Goal: Task Accomplishment & Management: Complete application form

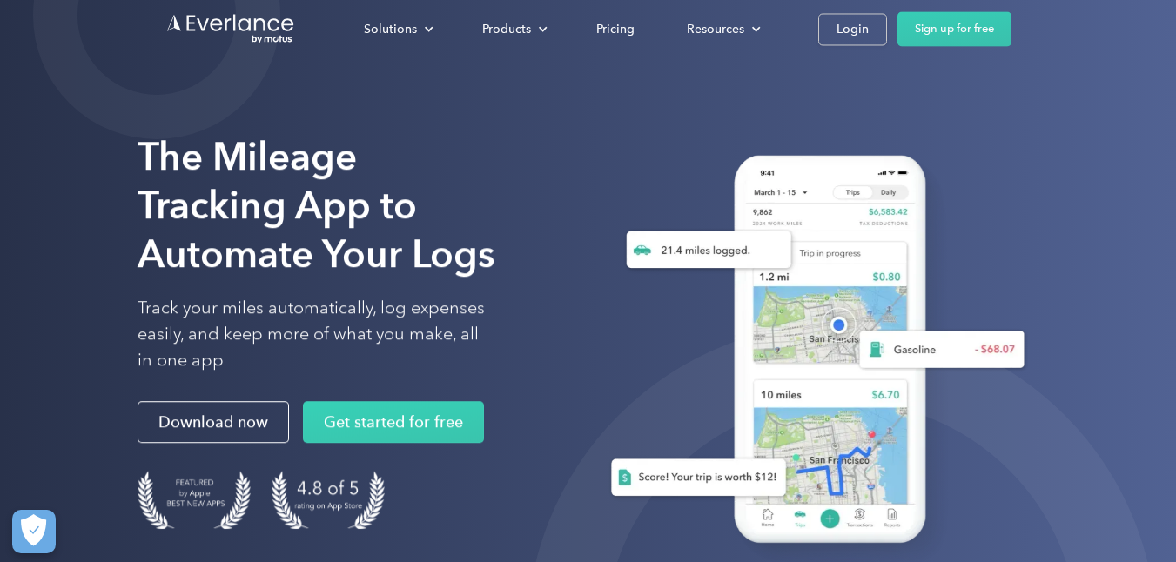
scroll to position [3, 0]
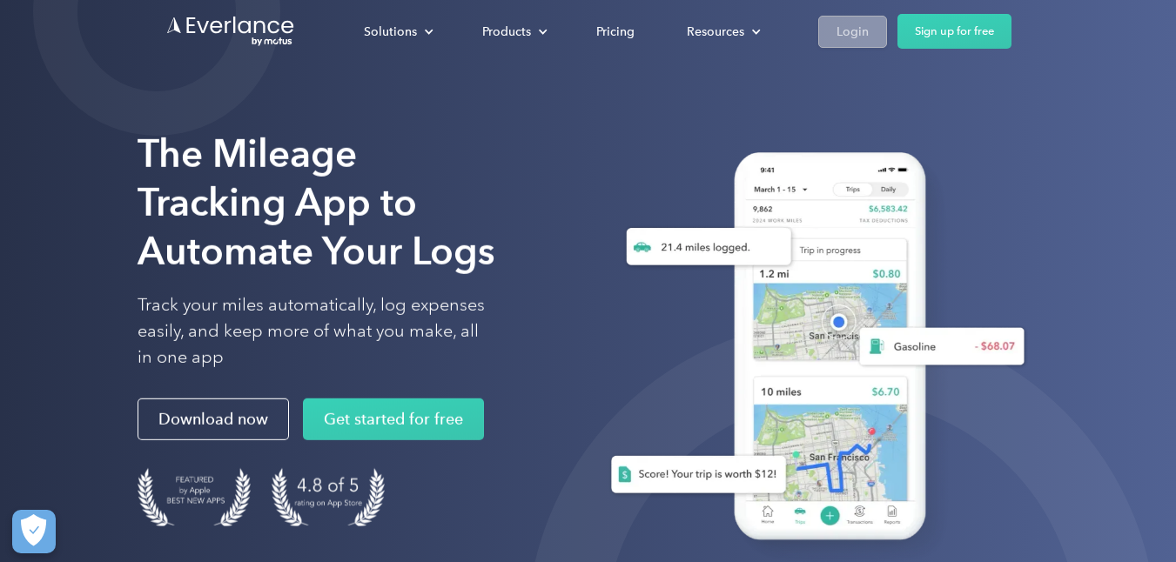
click at [859, 32] on div "Login" at bounding box center [853, 32] width 32 height 22
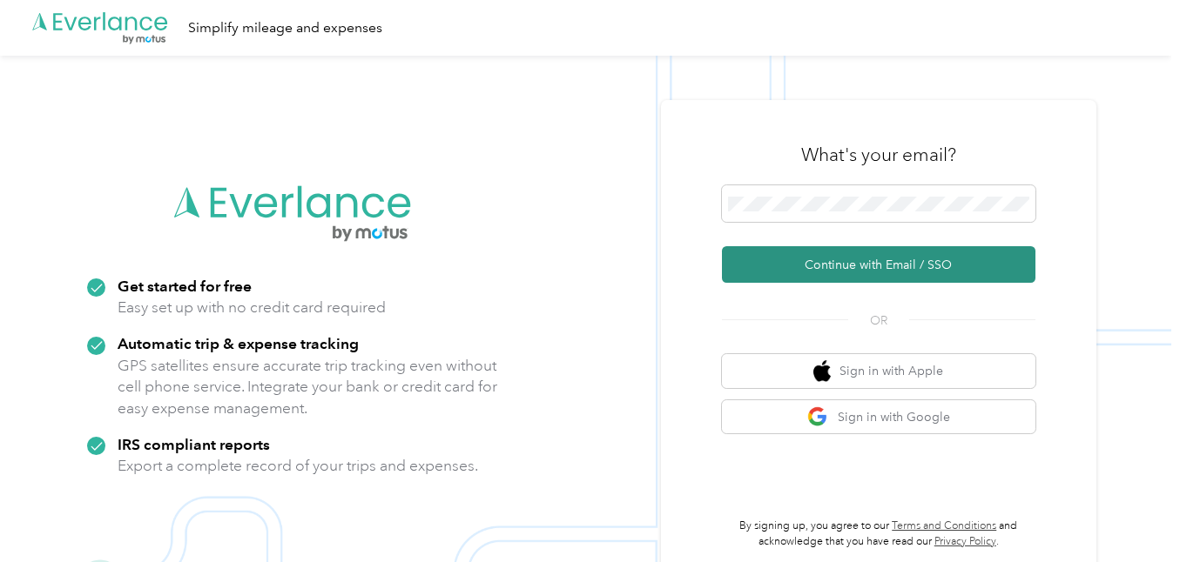
click at [929, 273] on button "Continue with Email / SSO" at bounding box center [878, 264] width 313 height 37
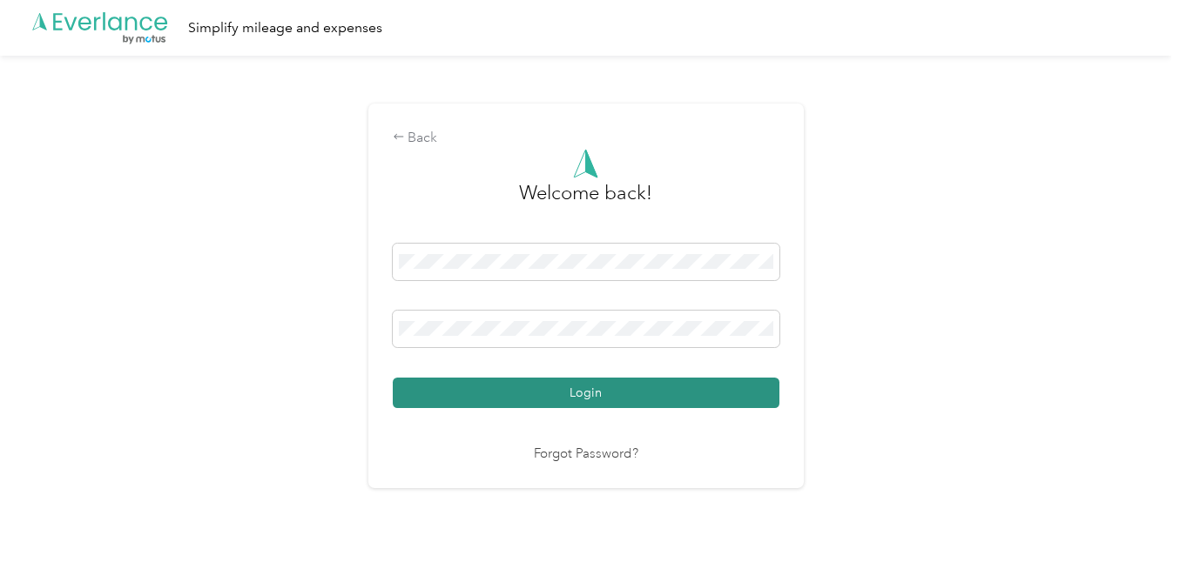
click at [575, 400] on button "Login" at bounding box center [586, 393] width 387 height 30
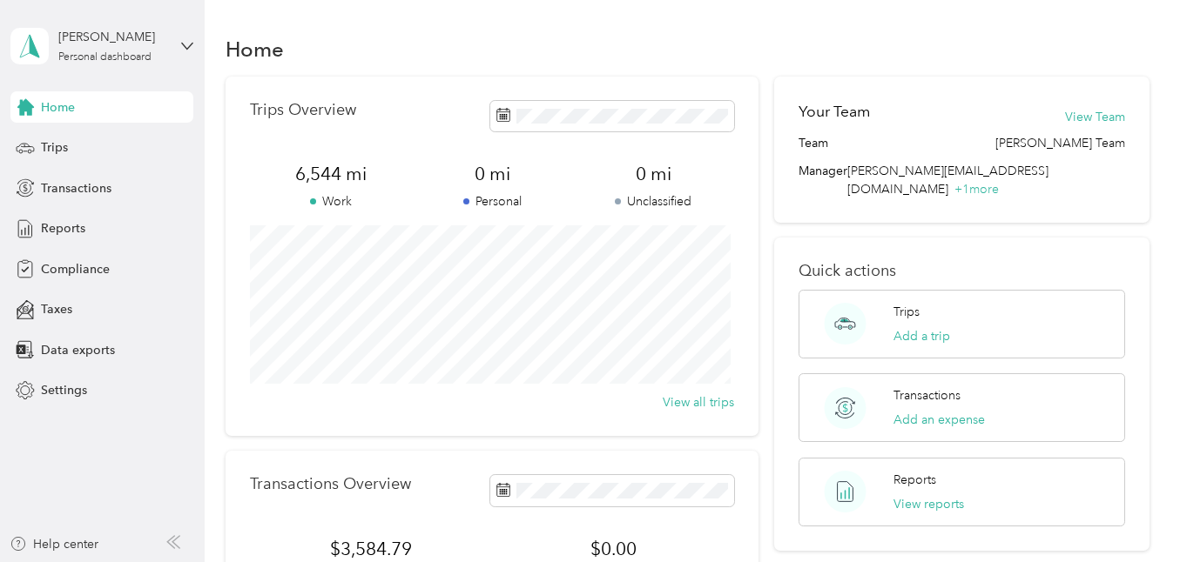
click at [65, 118] on div "Home" at bounding box center [101, 106] width 183 height 31
click at [58, 145] on span "Trips" at bounding box center [54, 147] width 27 height 18
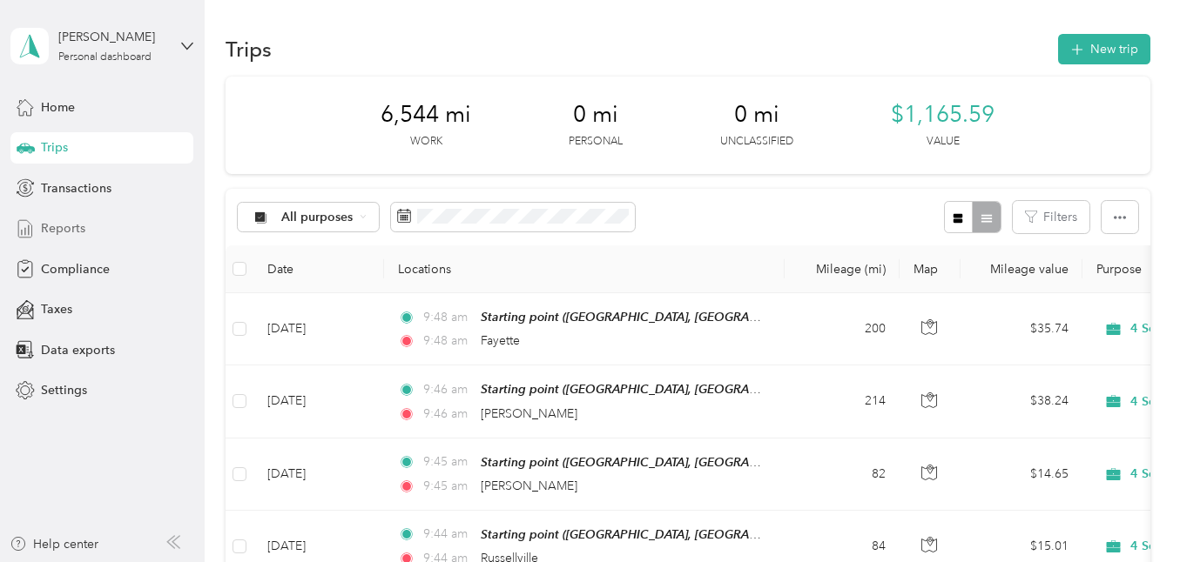
click at [88, 227] on div "Reports" at bounding box center [101, 228] width 183 height 31
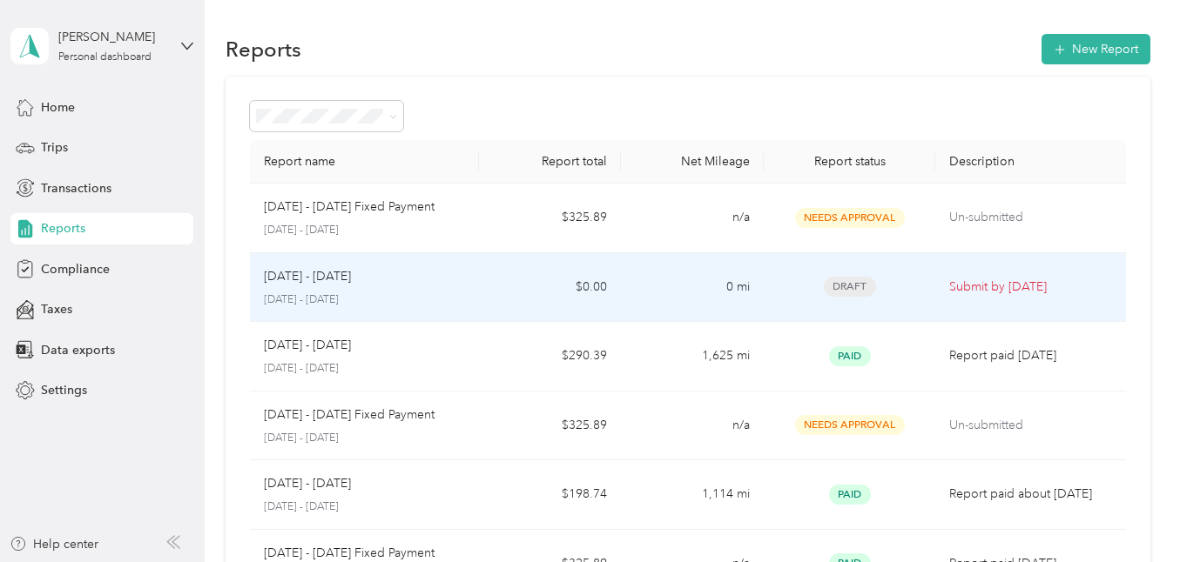
click at [757, 292] on td "0 mi" at bounding box center [692, 288] width 143 height 70
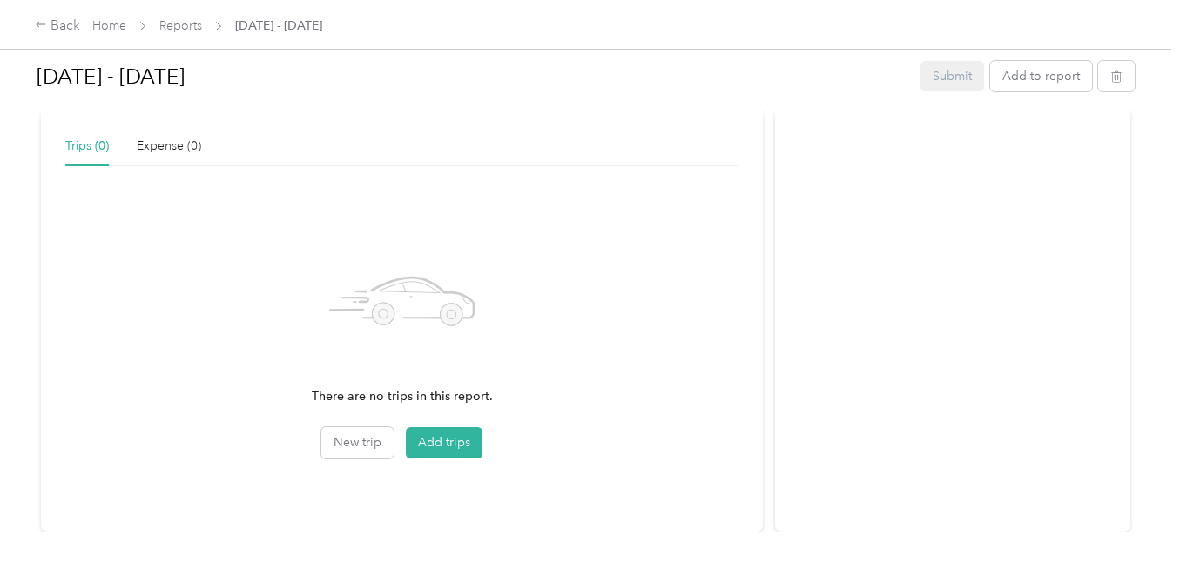
scroll to position [485, 0]
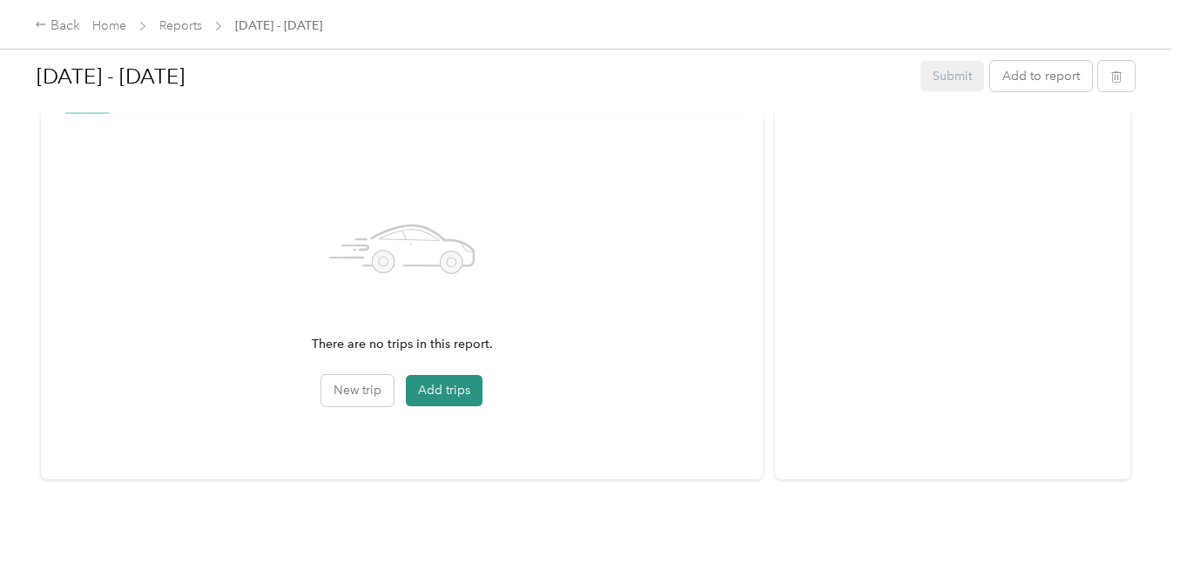
click at [461, 387] on button "Add trips" at bounding box center [444, 390] width 77 height 31
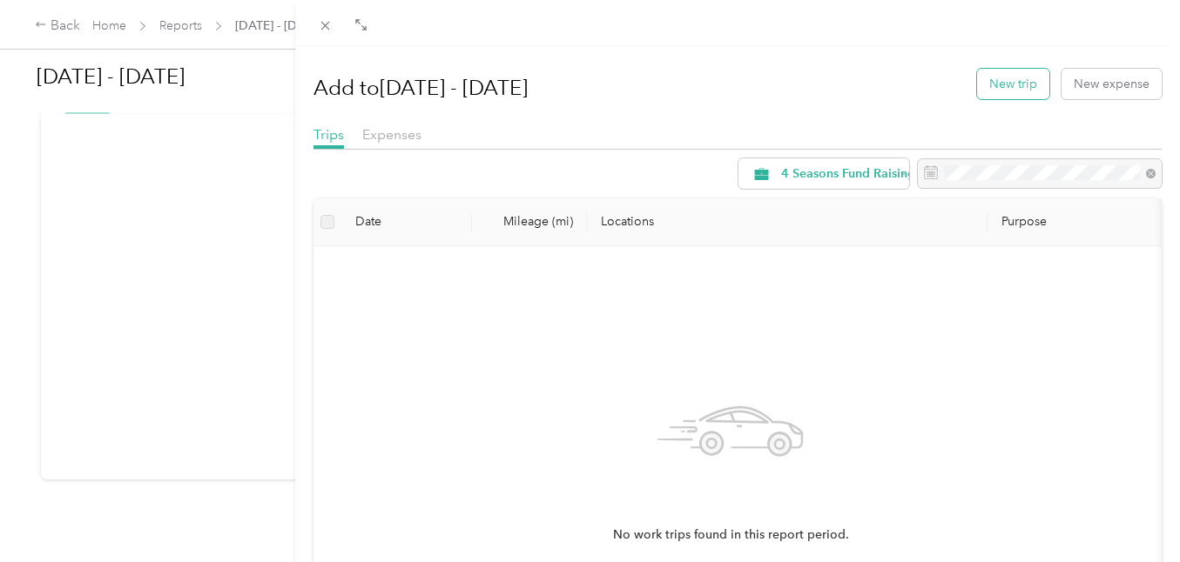
click at [996, 91] on button "New trip" at bounding box center [1013, 84] width 72 height 30
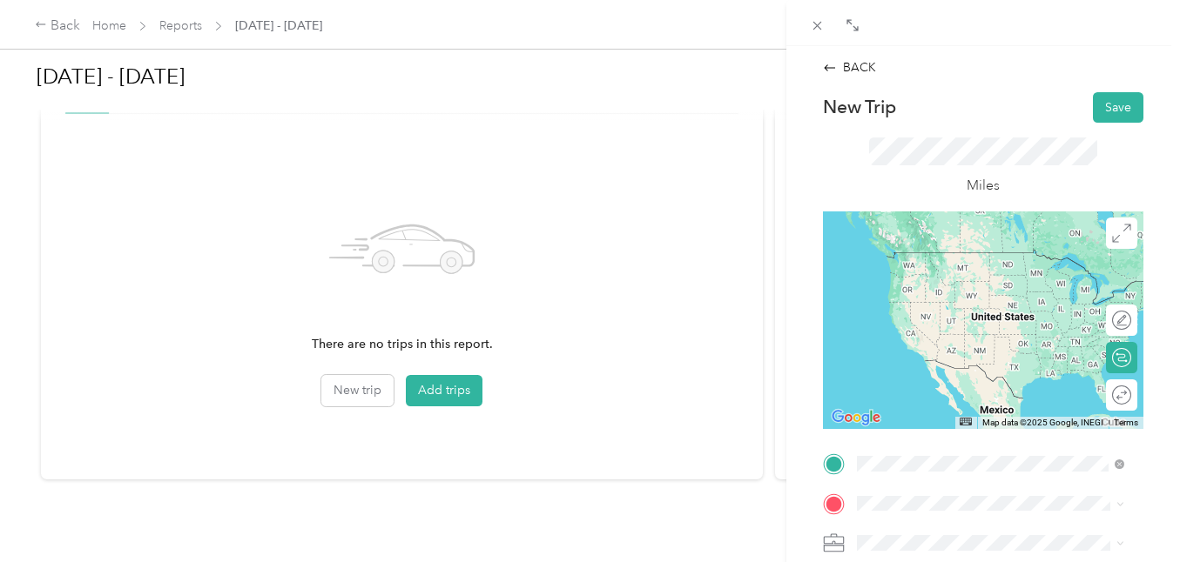
click at [993, 275] on span "Linn, [GEOGRAPHIC_DATA], [PERSON_NAME], [GEOGRAPHIC_DATA], [GEOGRAPHIC_DATA]" at bounding box center [969, 306] width 158 height 70
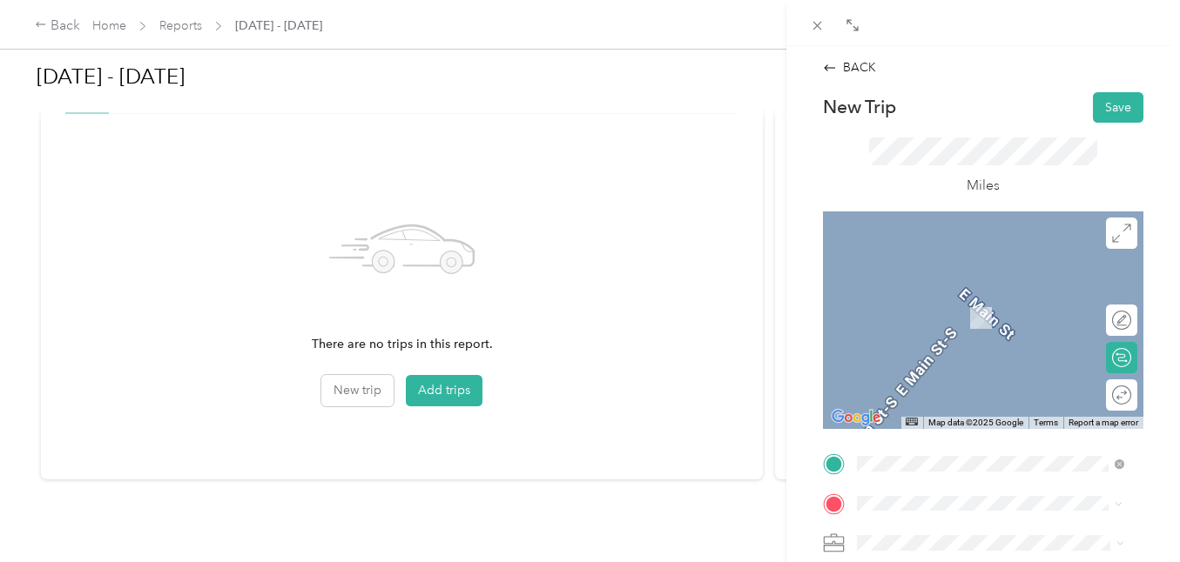
click at [937, 307] on div "Shelbina [US_STATE], [GEOGRAPHIC_DATA]" at bounding box center [990, 299] width 255 height 37
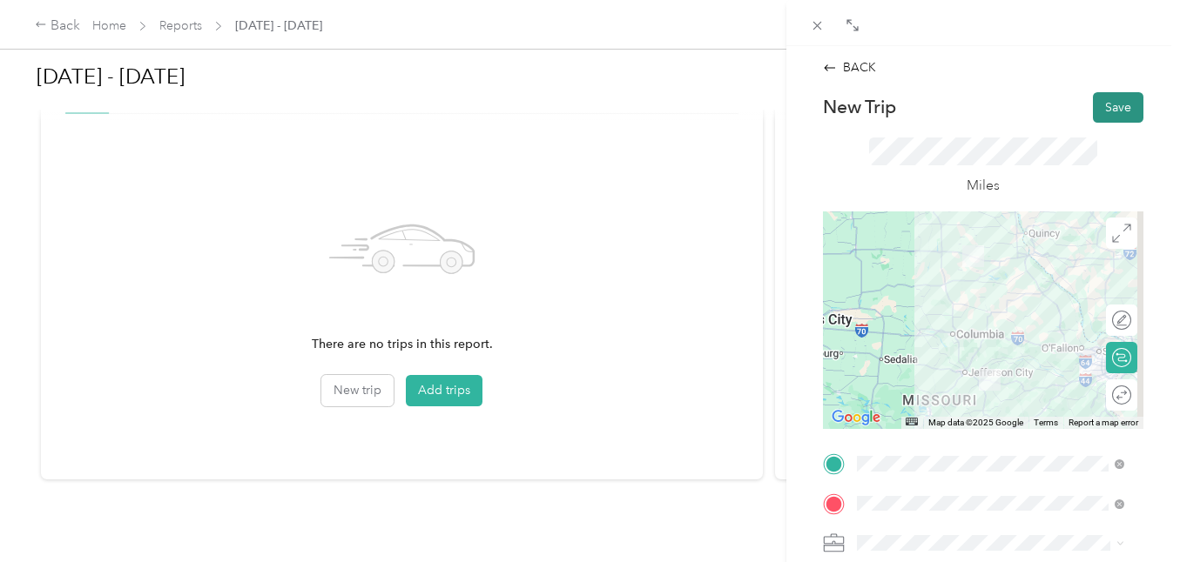
click at [1105, 100] on button "Save" at bounding box center [1118, 107] width 50 height 30
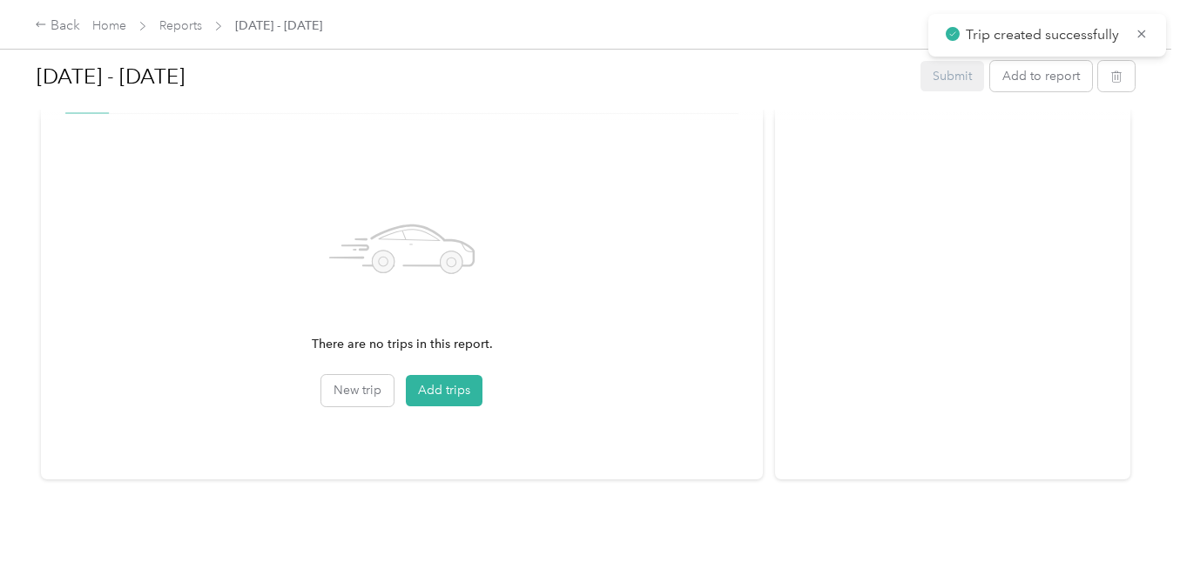
scroll to position [358, 0]
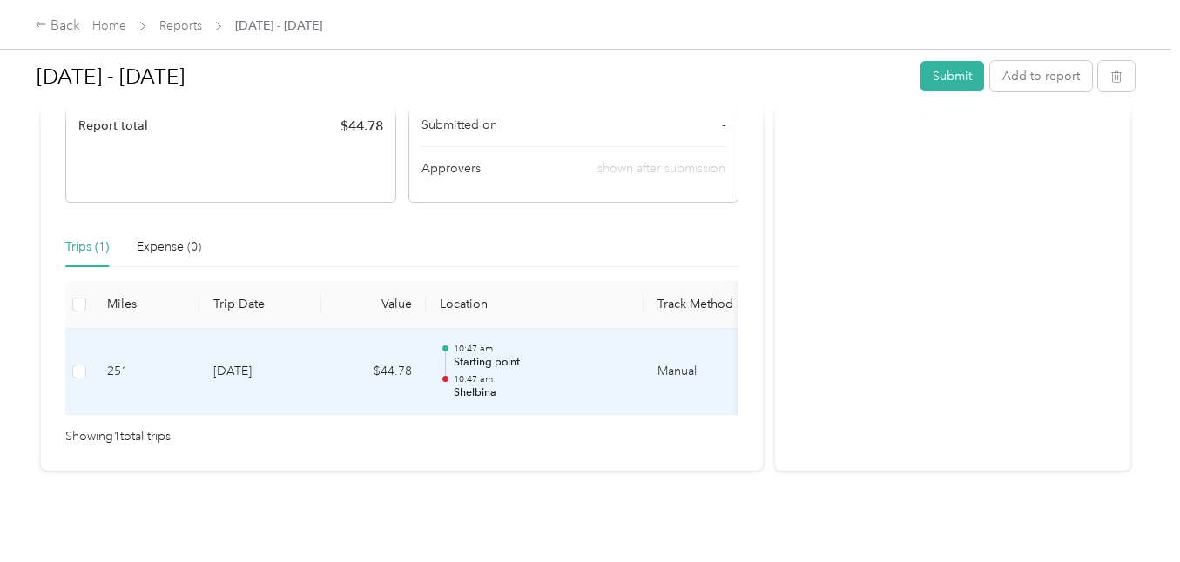
click at [246, 344] on td "[DATE]" at bounding box center [260, 372] width 122 height 87
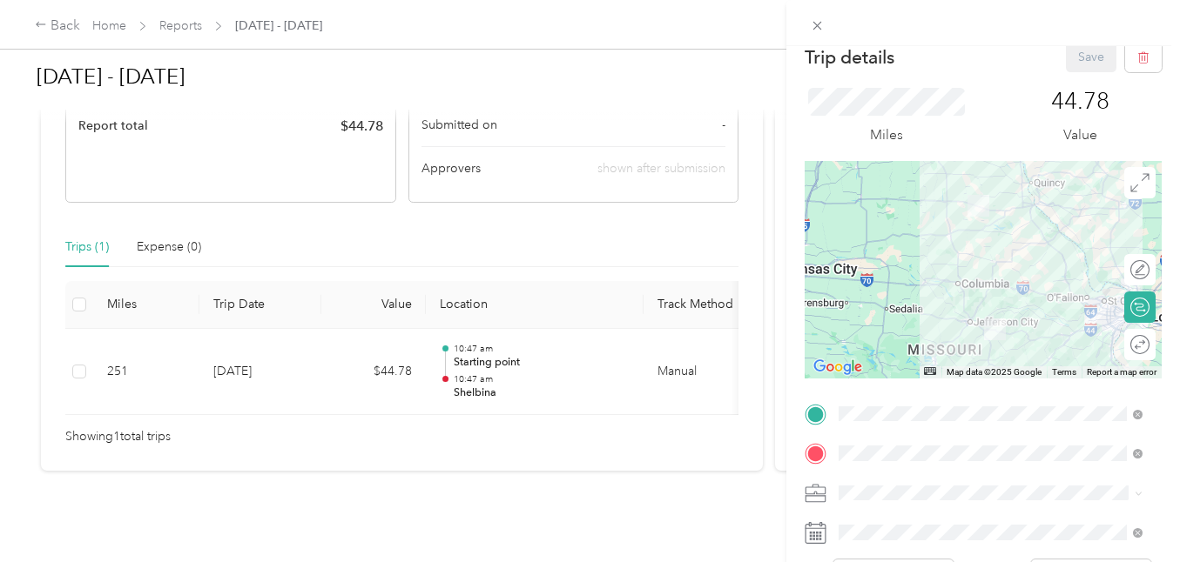
scroll to position [106, 0]
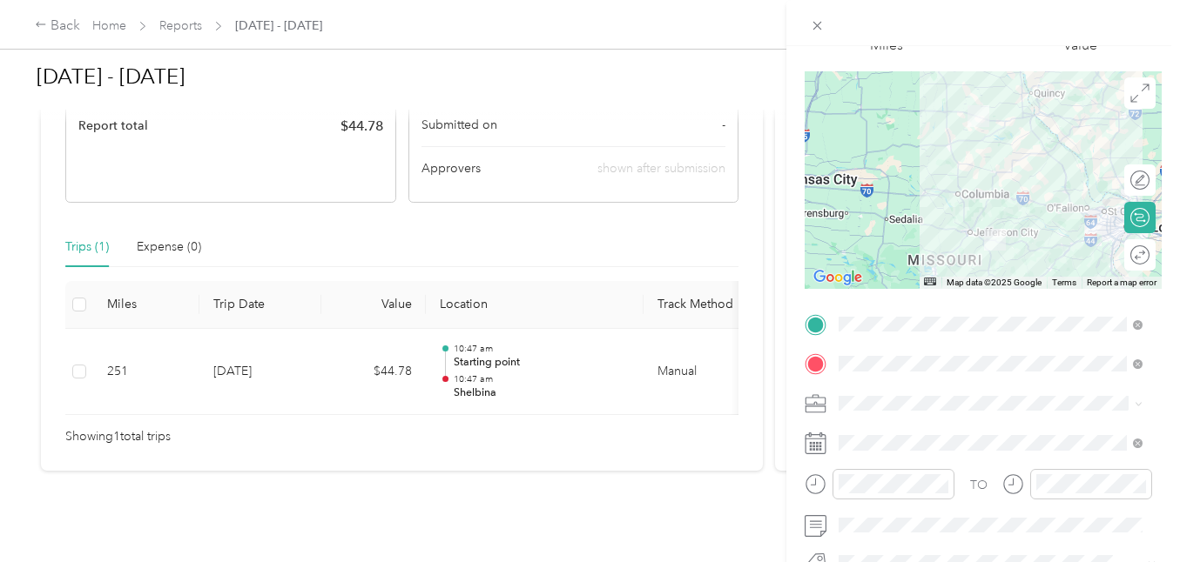
click at [817, 447] on rect at bounding box center [817, 447] width 3 height 3
click at [911, 433] on span at bounding box center [996, 443] width 329 height 28
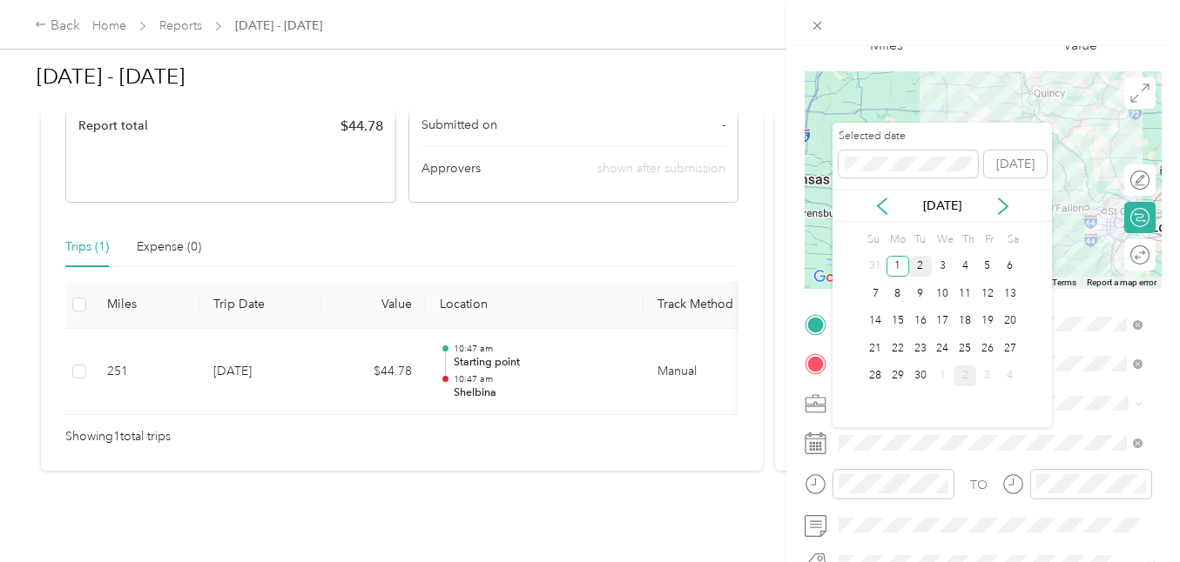
click at [917, 266] on div "2" at bounding box center [920, 267] width 23 height 22
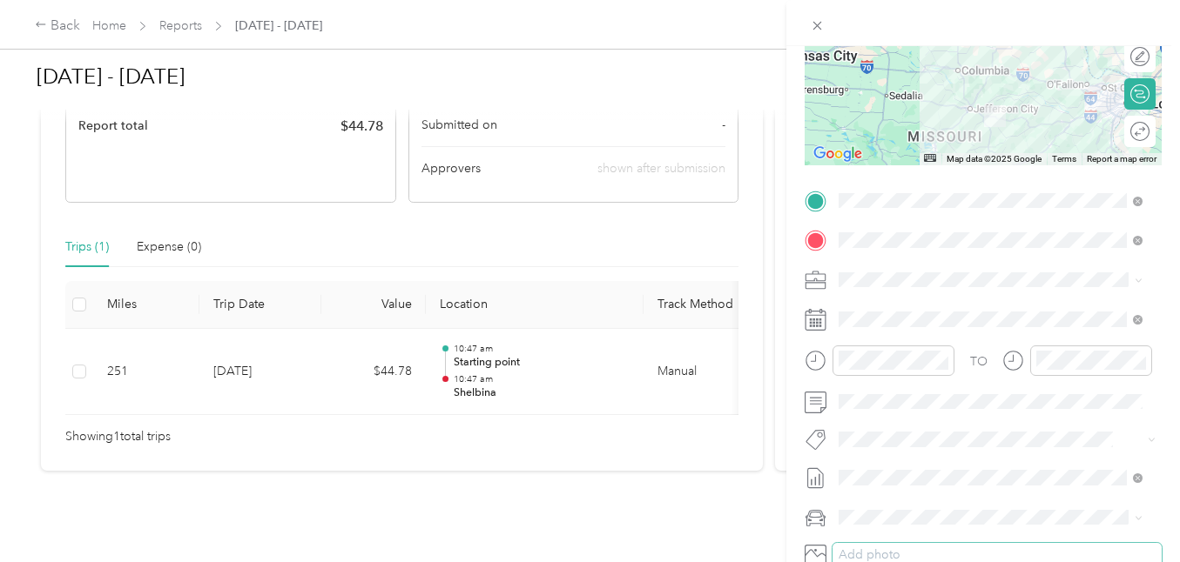
scroll to position [0, 0]
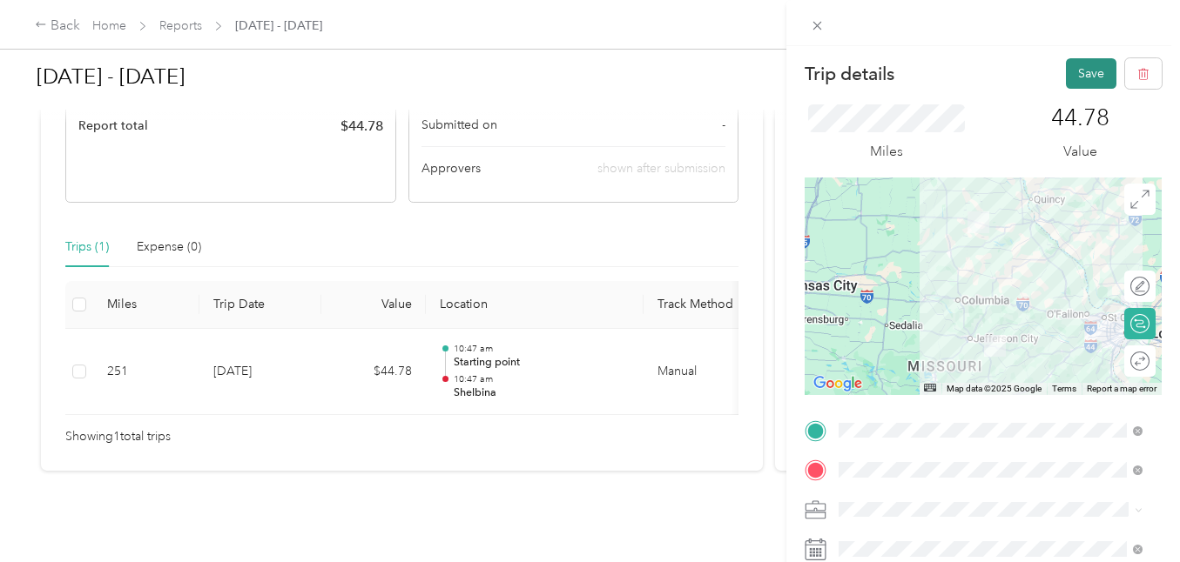
click at [1071, 81] on button "Save" at bounding box center [1091, 73] width 50 height 30
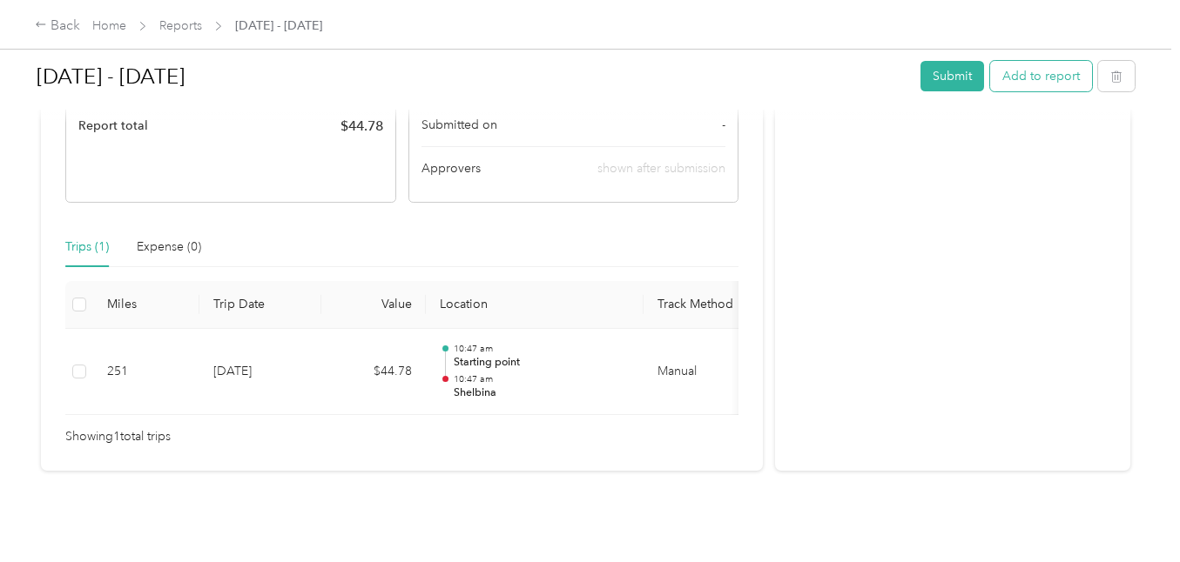
click at [1052, 81] on button "Add to report" at bounding box center [1041, 76] width 102 height 30
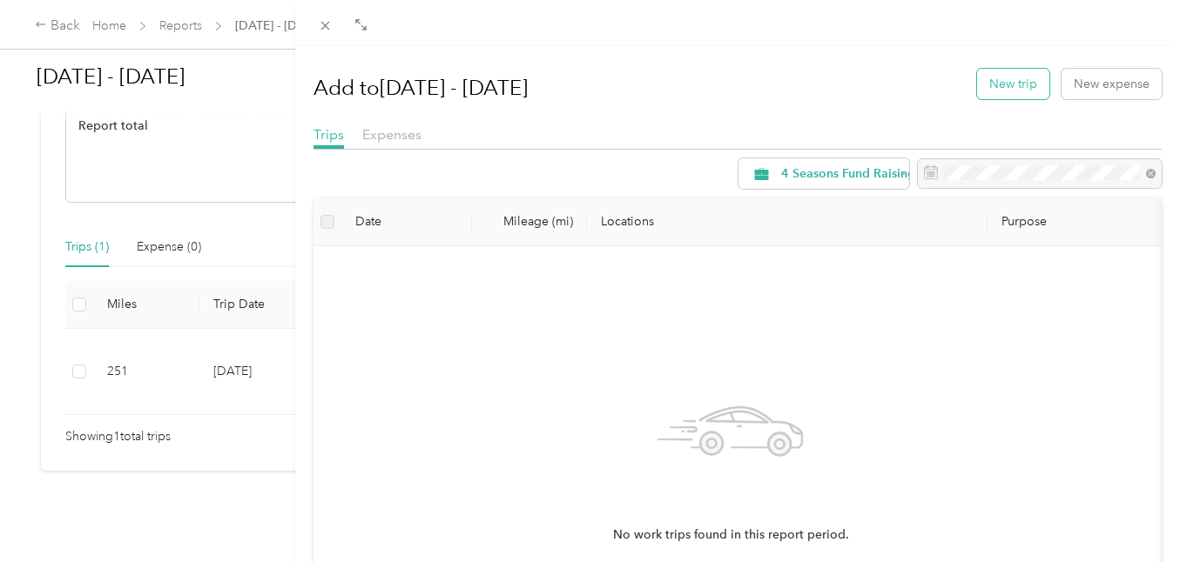
click at [1010, 81] on button "New trip" at bounding box center [1013, 84] width 72 height 30
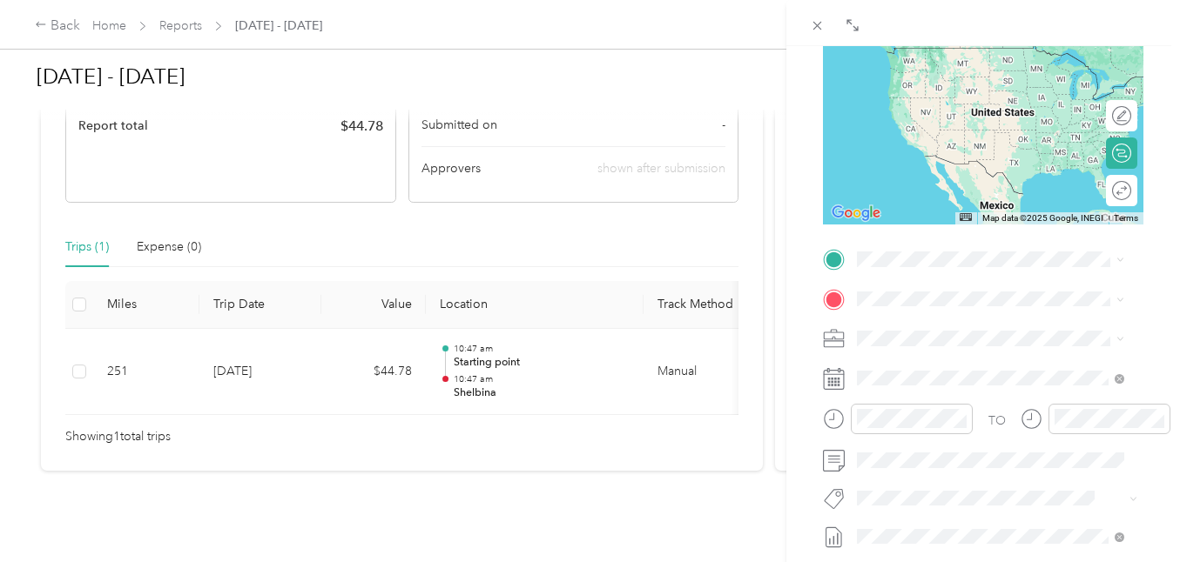
scroll to position [214, 0]
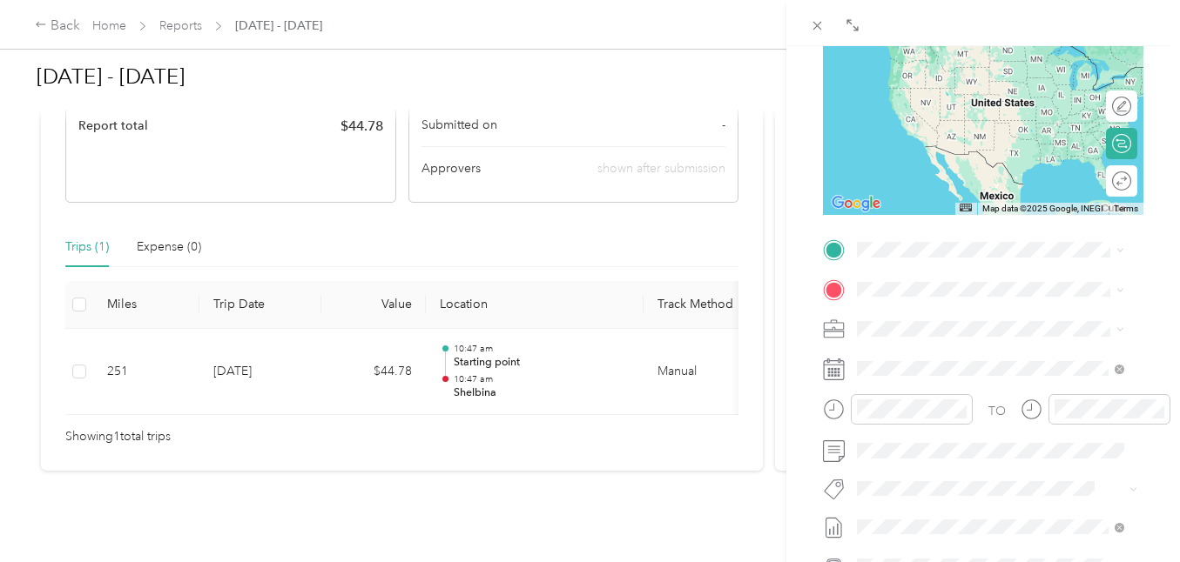
click at [838, 371] on icon at bounding box center [834, 370] width 22 height 22
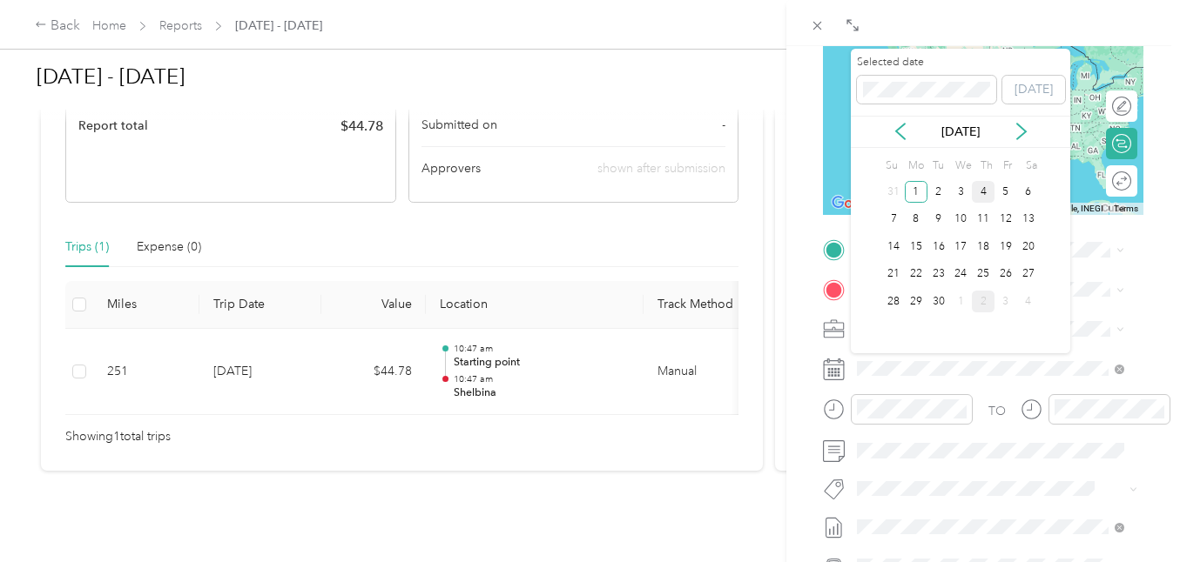
click at [989, 192] on div "4" at bounding box center [983, 192] width 23 height 22
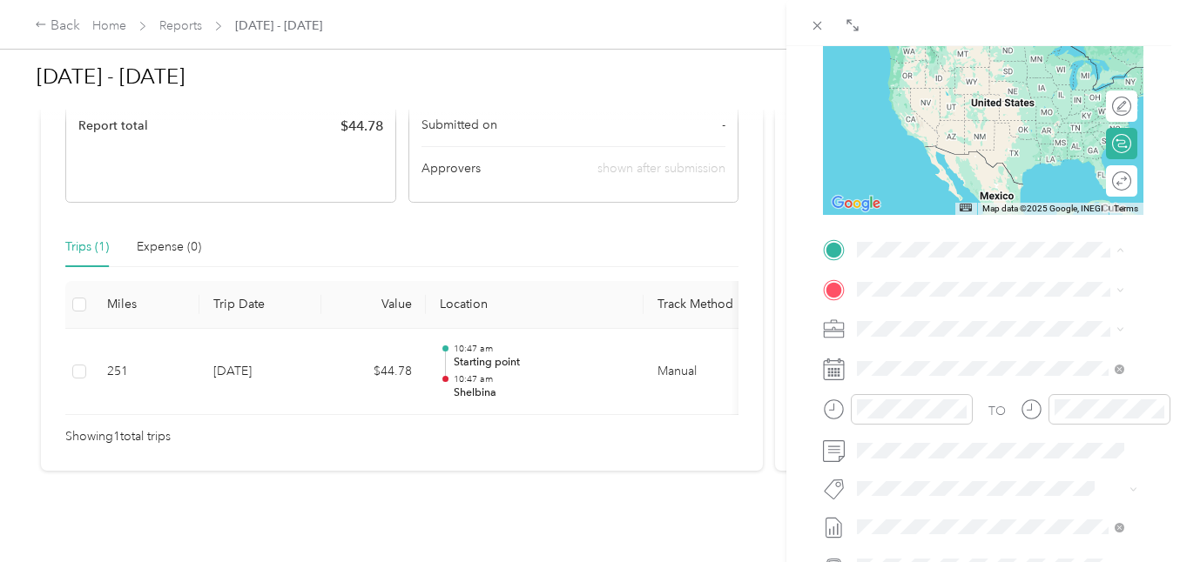
click at [930, 467] on div "Starting point Linn, [GEOGRAPHIC_DATA], [GEOGRAPHIC_DATA], [GEOGRAPHIC_DATA], […" at bounding box center [1004, 512] width 228 height 91
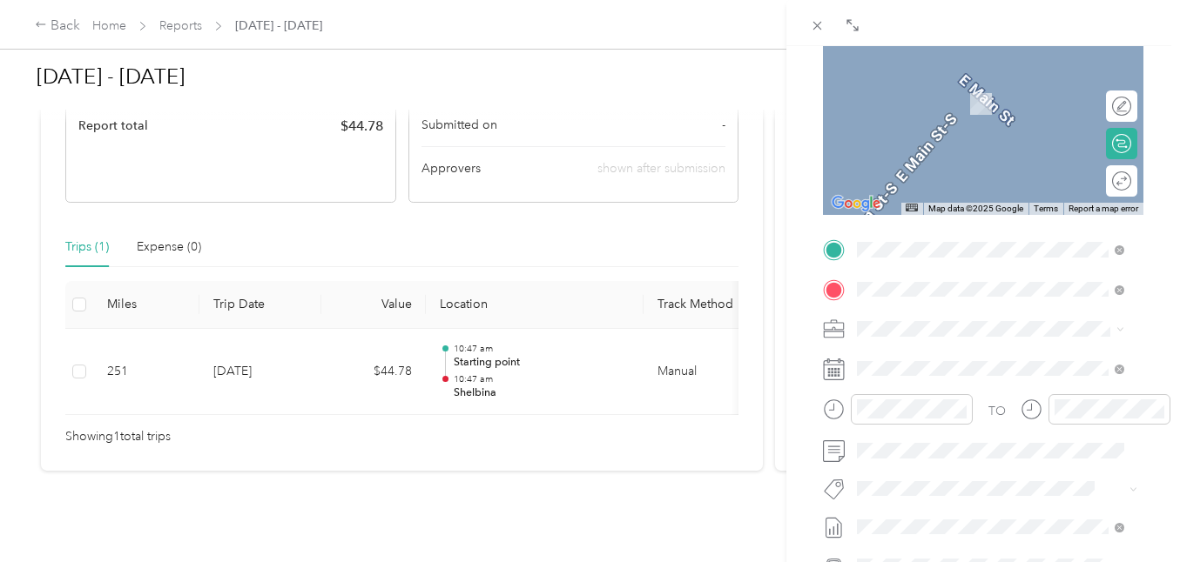
click at [939, 347] on span "Rolla [US_STATE], [GEOGRAPHIC_DATA]" at bounding box center [988, 360] width 196 height 30
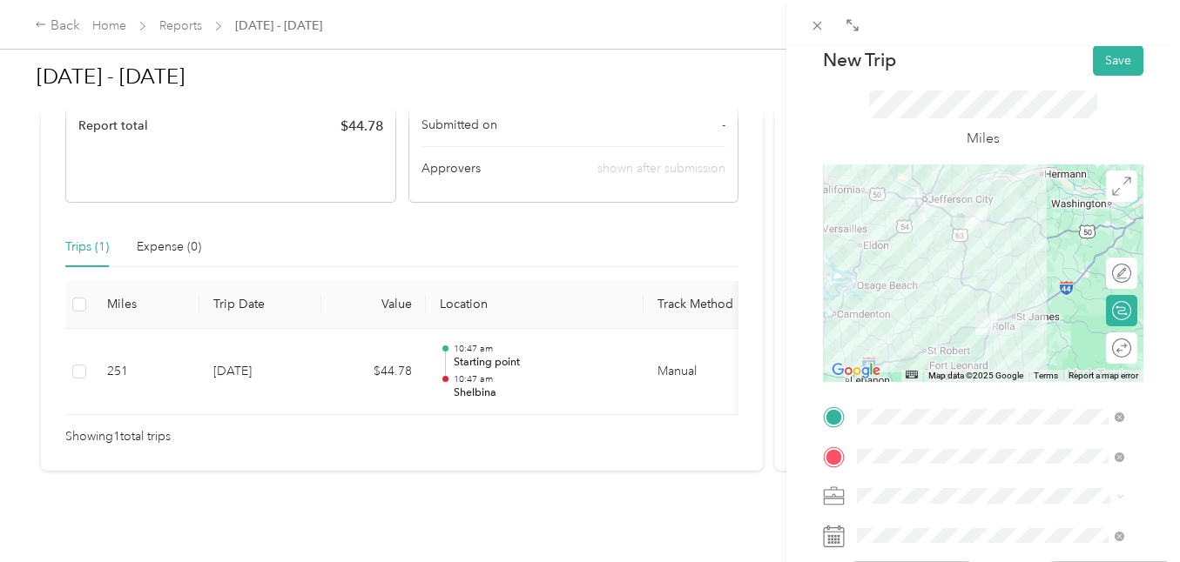
scroll to position [36, 0]
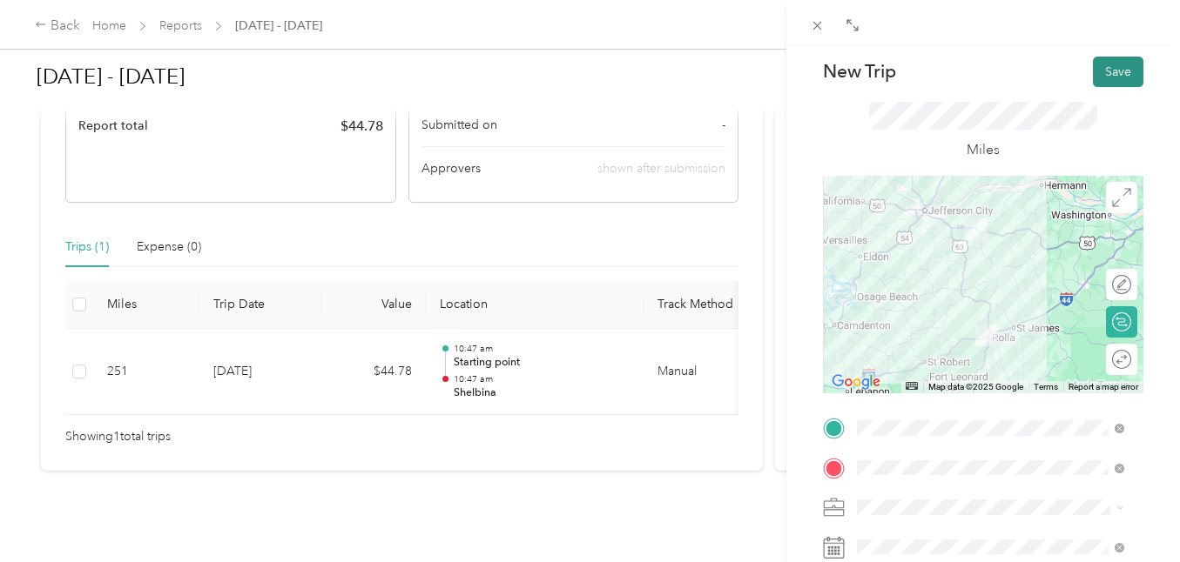
click at [1108, 60] on button "Save" at bounding box center [1118, 72] width 50 height 30
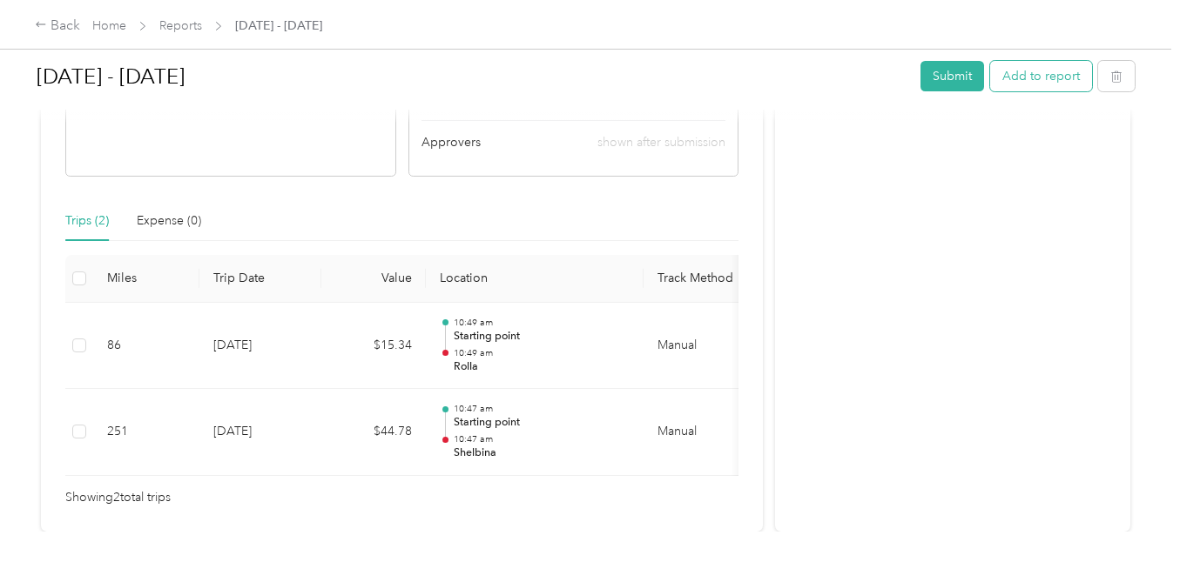
click at [1049, 76] on button "Add to report" at bounding box center [1041, 76] width 102 height 30
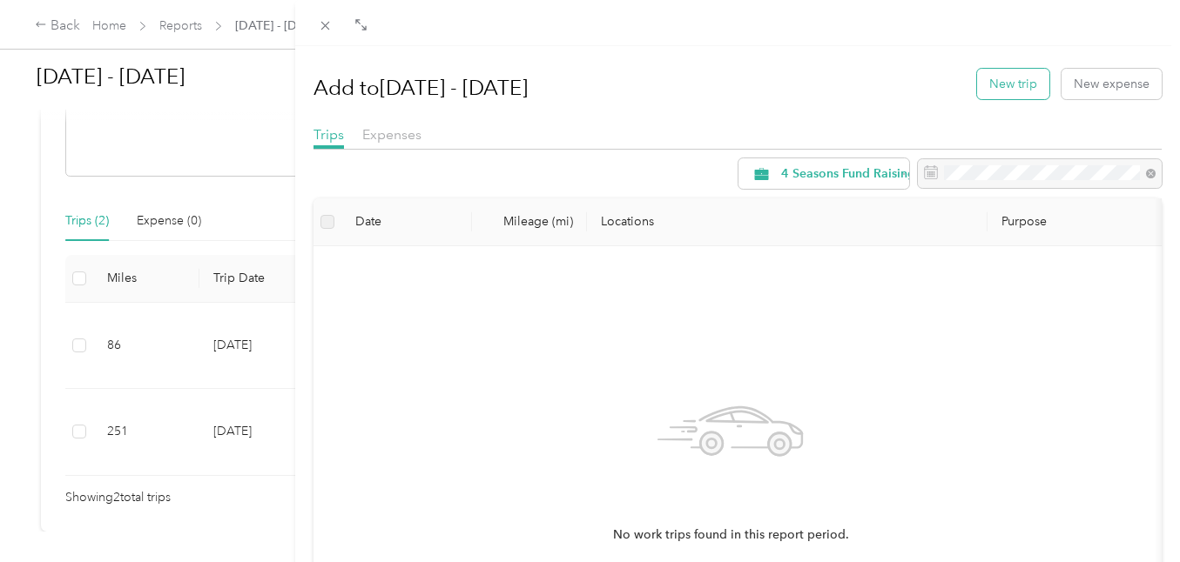
click at [1000, 86] on button "New trip" at bounding box center [1013, 84] width 72 height 30
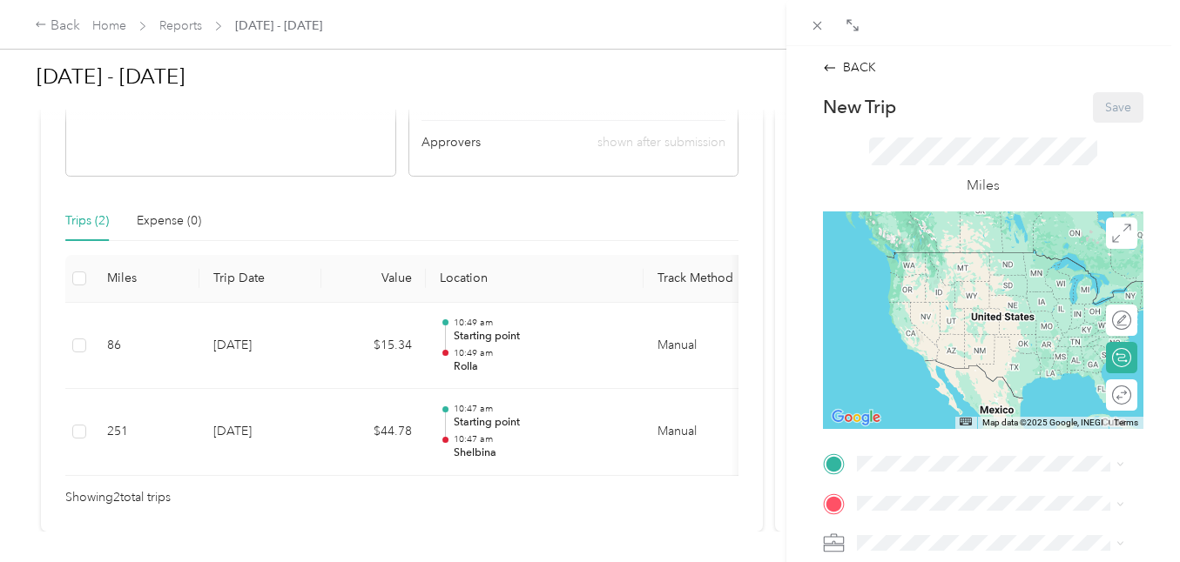
click at [935, 508] on span "Linn, [GEOGRAPHIC_DATA], [PERSON_NAME], [GEOGRAPHIC_DATA], [GEOGRAPHIC_DATA]" at bounding box center [969, 543] width 158 height 70
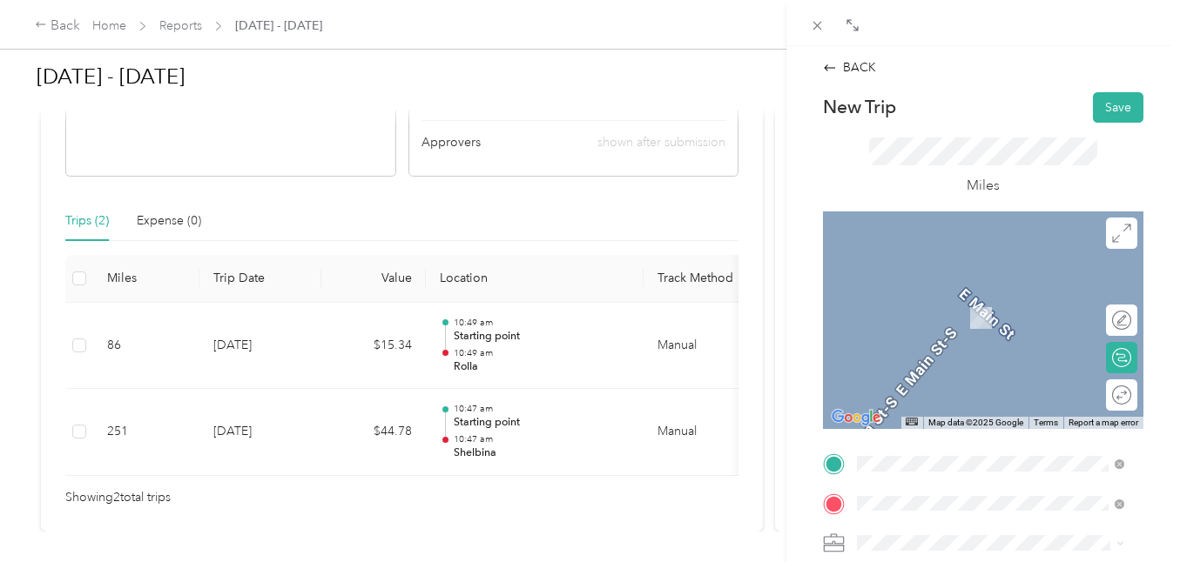
click at [932, 292] on span "[GEOGRAPHIC_DATA] [US_STATE], [GEOGRAPHIC_DATA]" at bounding box center [988, 299] width 196 height 30
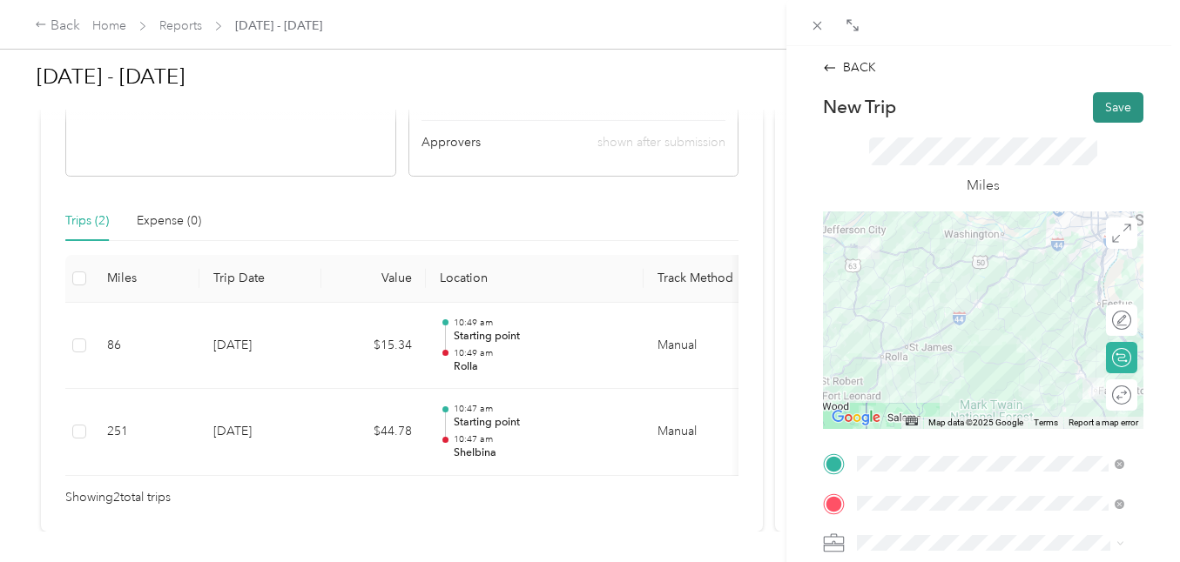
click at [1124, 107] on button "Save" at bounding box center [1118, 107] width 50 height 30
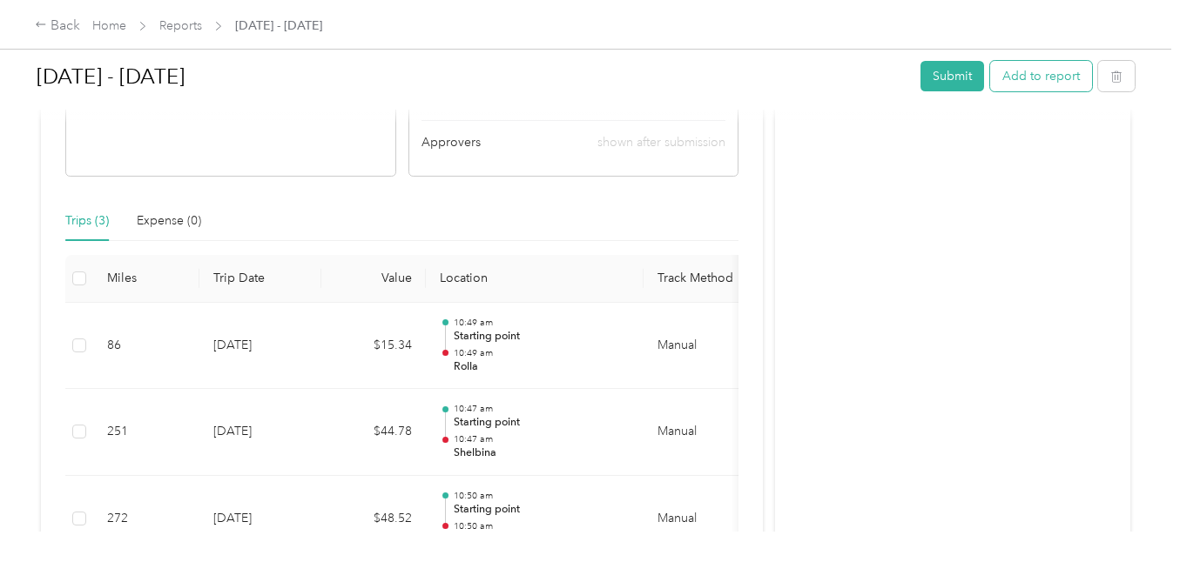
click at [1032, 77] on button "Add to report" at bounding box center [1041, 76] width 102 height 30
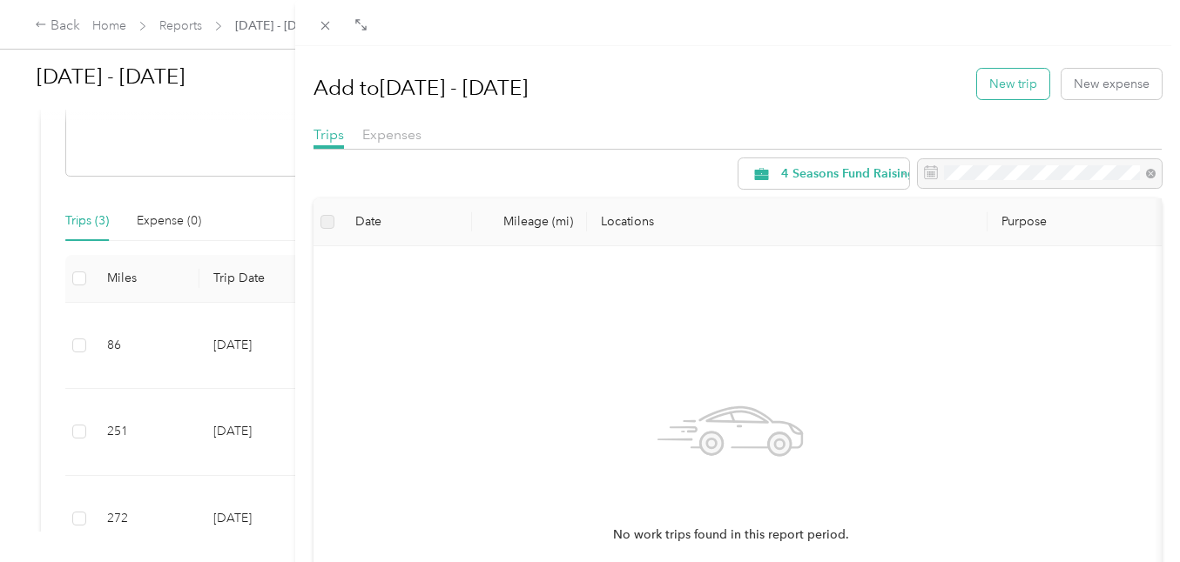
click at [1024, 83] on button "New trip" at bounding box center [1013, 84] width 72 height 30
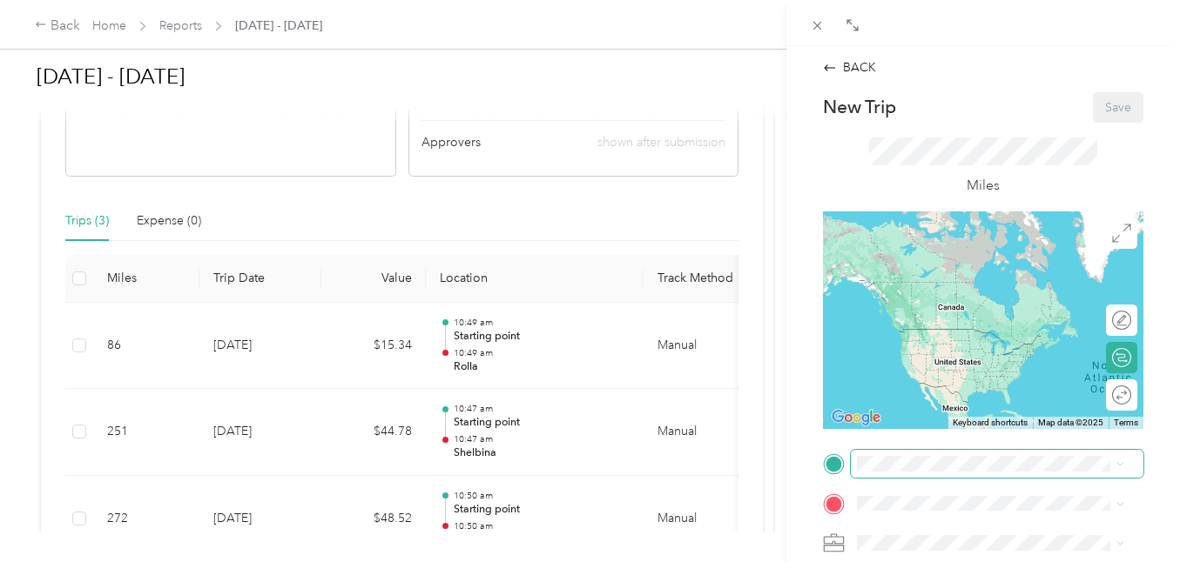
click at [897, 453] on span at bounding box center [997, 464] width 293 height 28
click at [905, 488] on div "Starting point Linn, [GEOGRAPHIC_DATA], [GEOGRAPHIC_DATA], [GEOGRAPHIC_DATA], […" at bounding box center [1004, 533] width 228 height 91
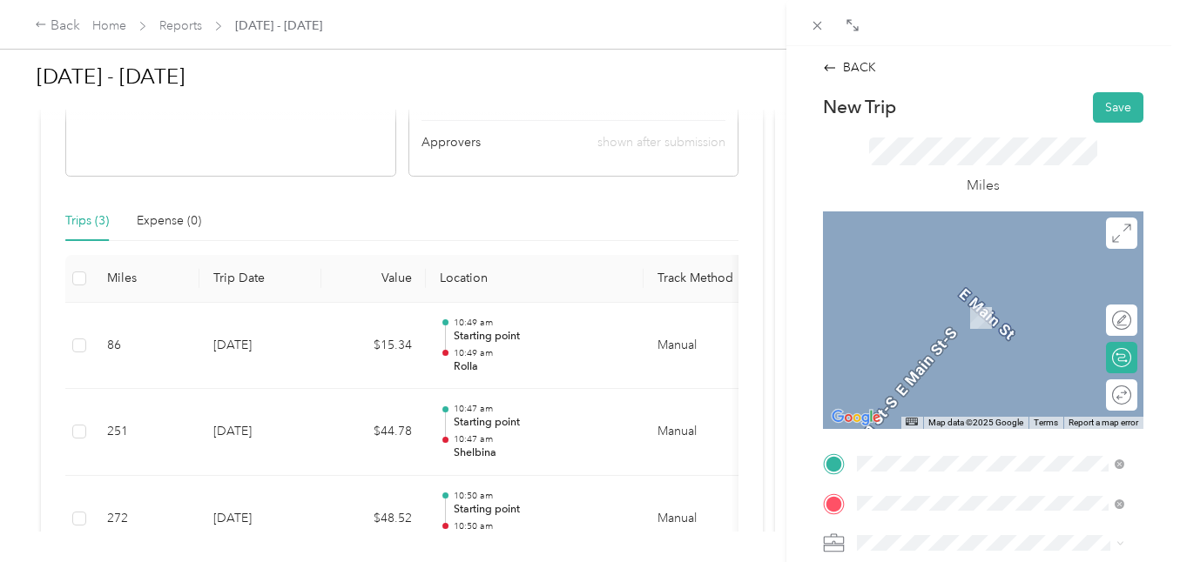
click at [966, 345] on span "Columbia [US_STATE], [GEOGRAPHIC_DATA]" at bounding box center [988, 335] width 196 height 30
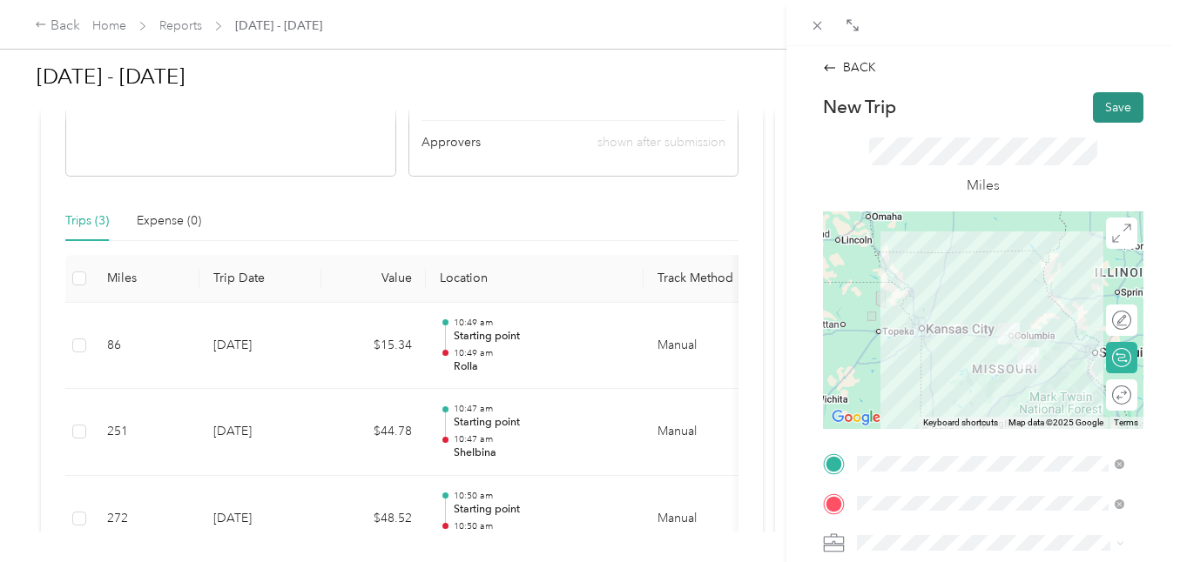
click at [1097, 98] on button "Save" at bounding box center [1118, 107] width 50 height 30
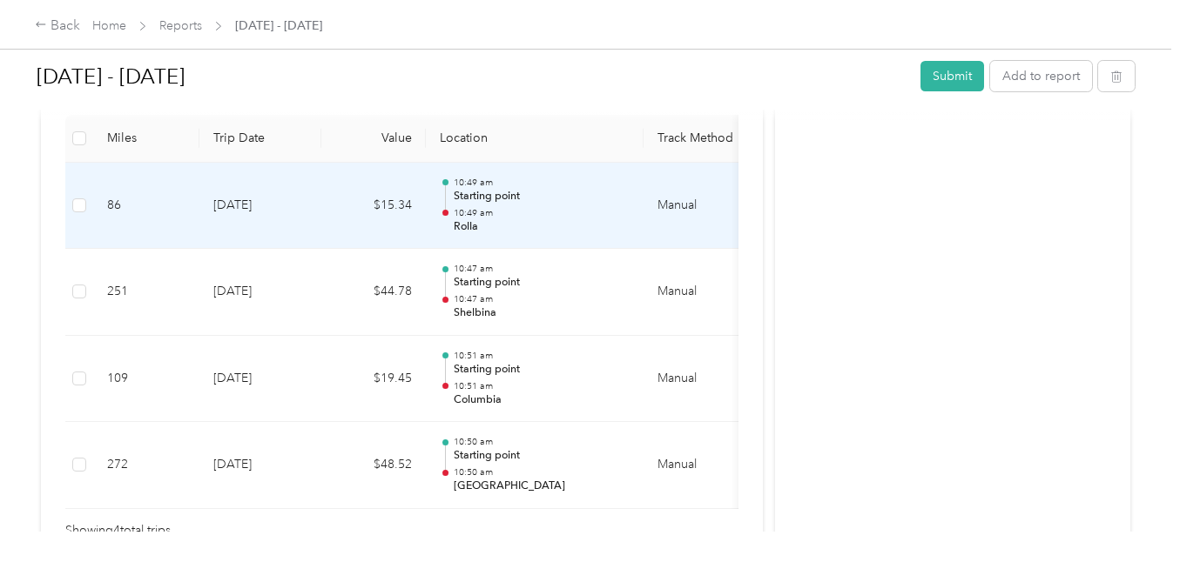
scroll to position [543, 0]
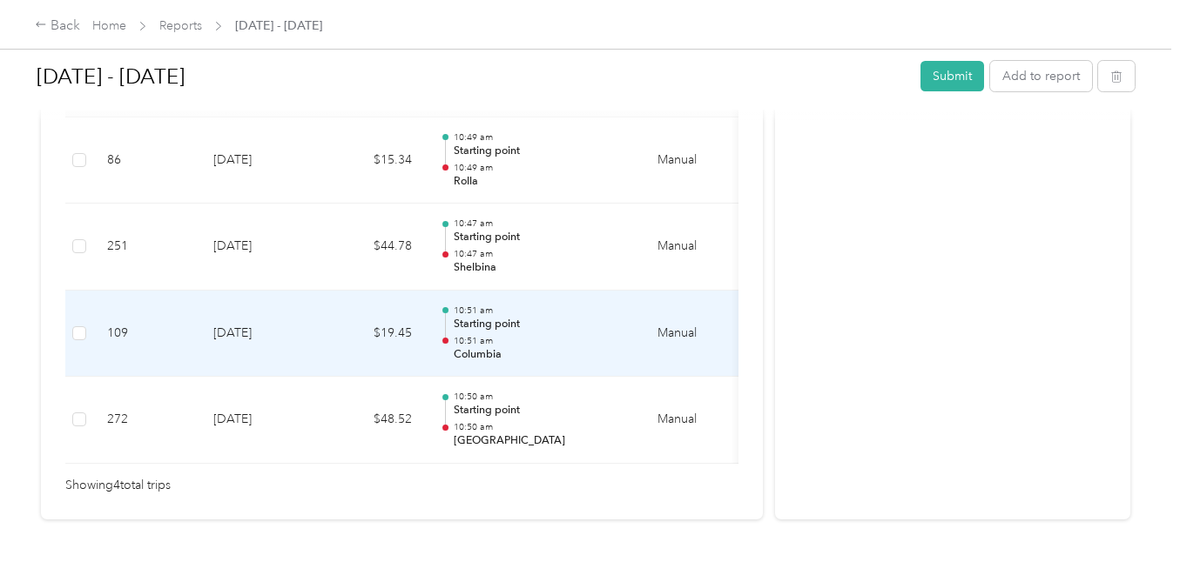
click at [262, 331] on td "[DATE]" at bounding box center [260, 334] width 122 height 87
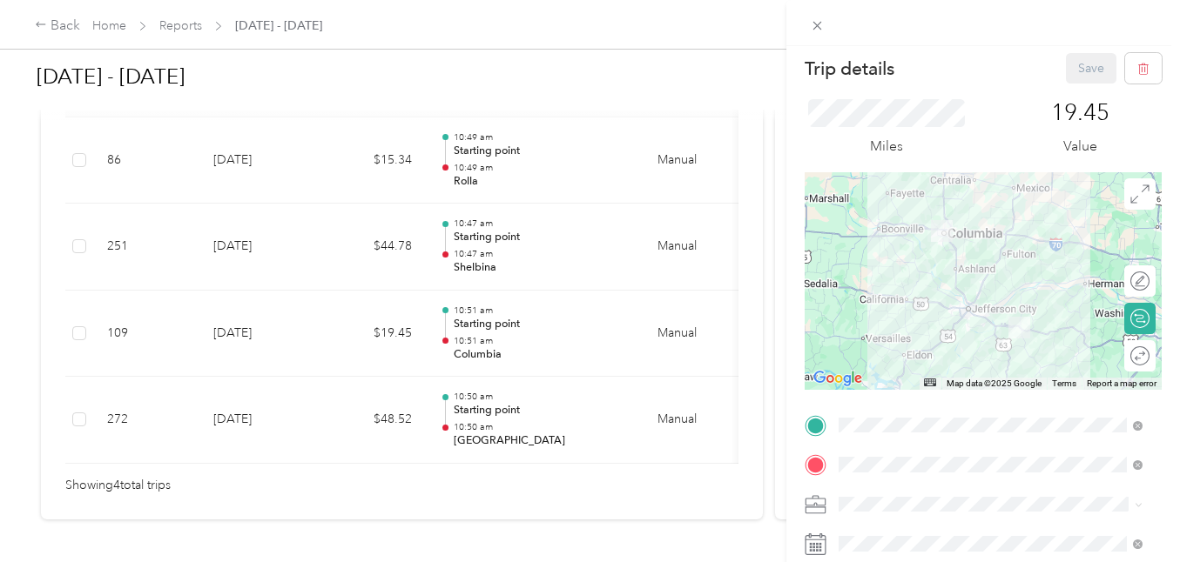
scroll to position [14, 0]
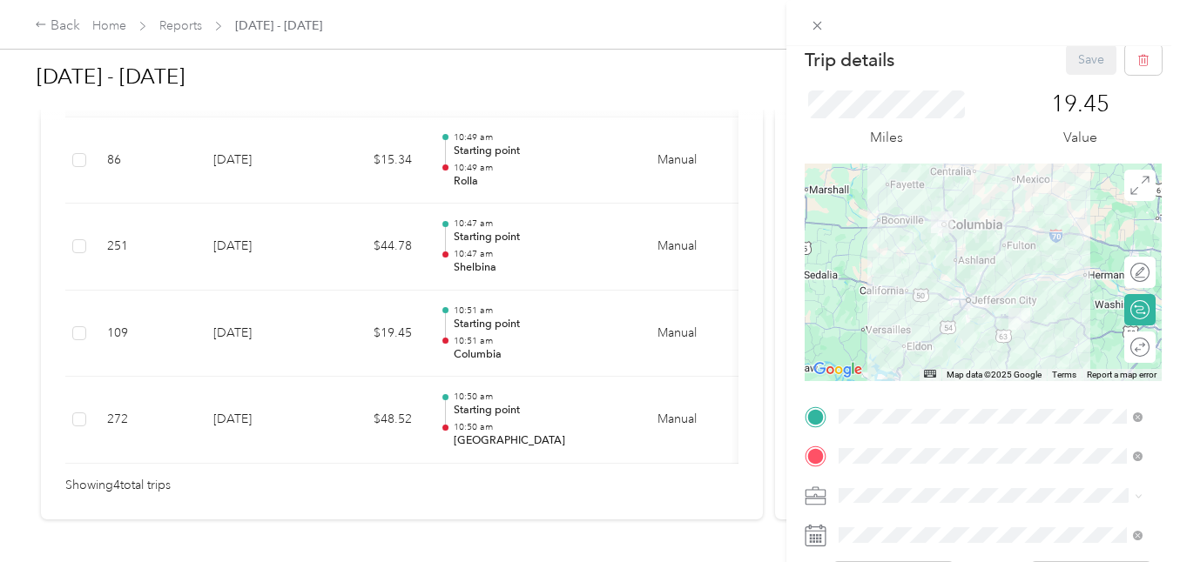
click at [825, 540] on div at bounding box center [982, 535] width 357 height 28
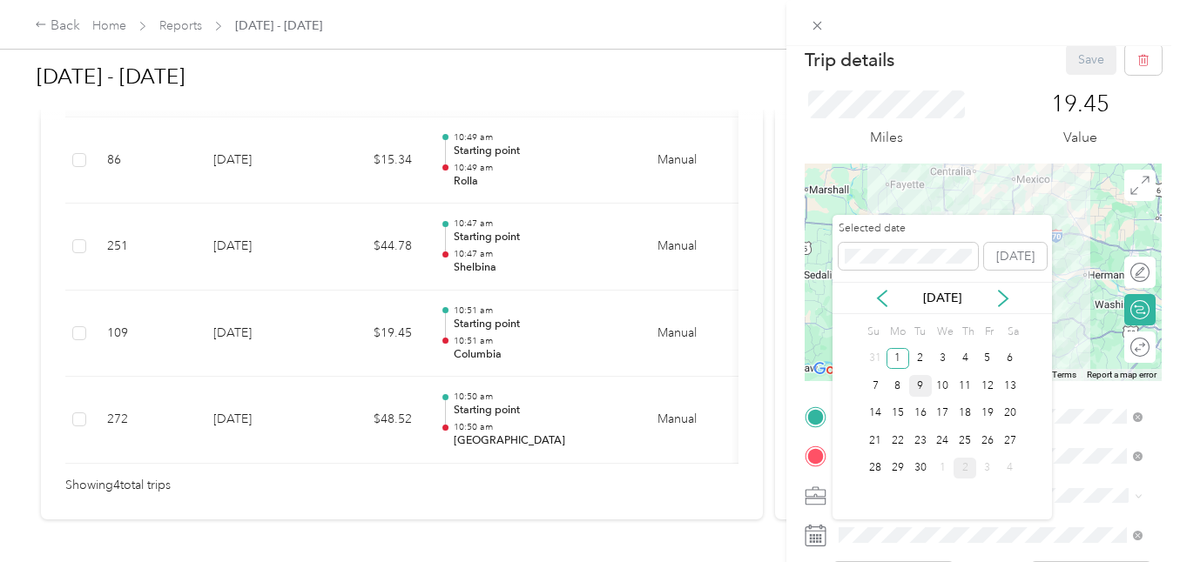
click at [917, 388] on div "9" at bounding box center [920, 386] width 23 height 22
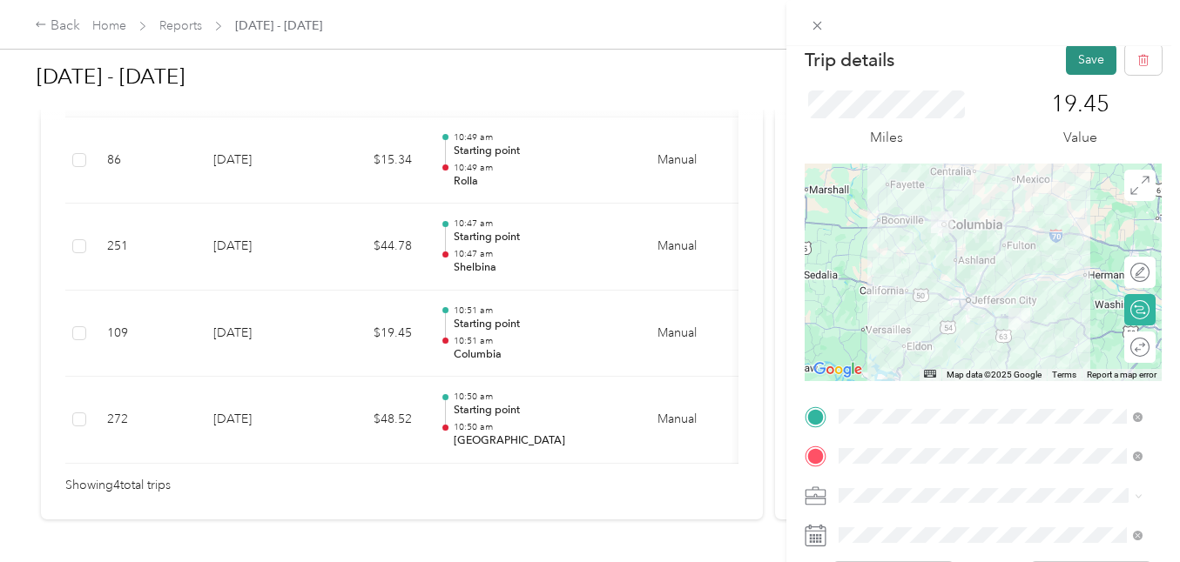
click at [1088, 59] on button "Save" at bounding box center [1091, 59] width 50 height 30
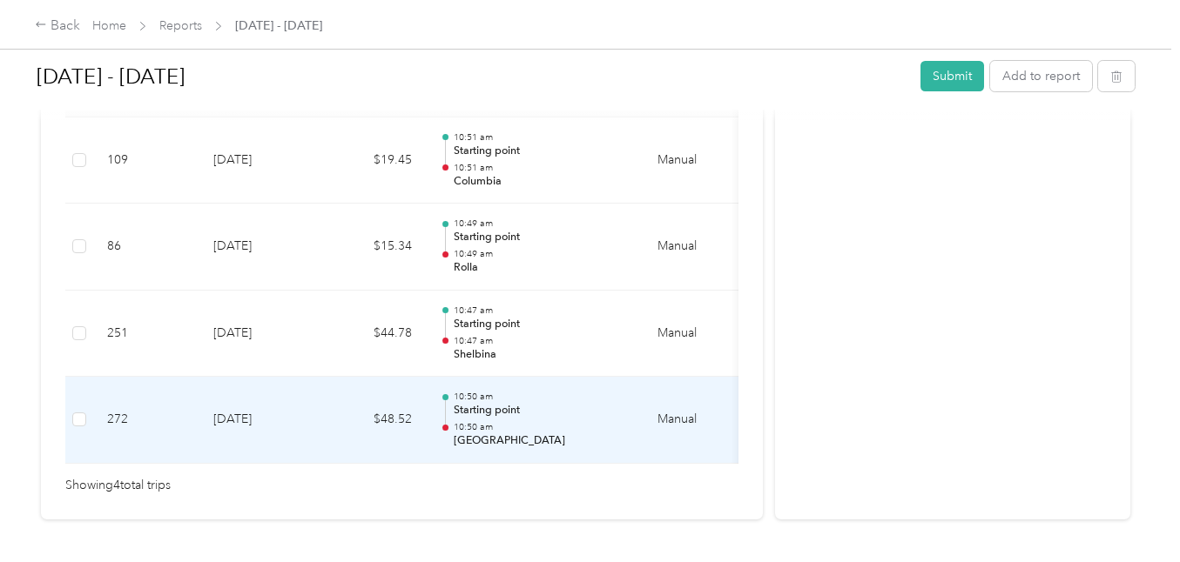
click at [276, 427] on td "[DATE]" at bounding box center [260, 420] width 122 height 87
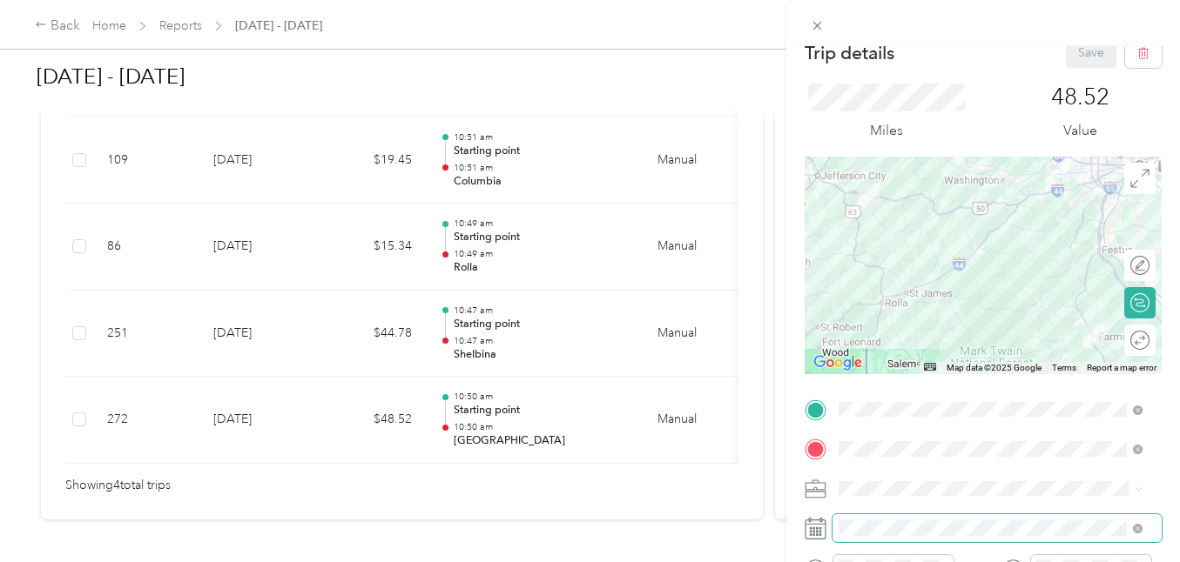
scroll to position [22, 0]
click at [822, 529] on icon at bounding box center [815, 528] width 22 height 22
click at [807, 527] on icon at bounding box center [815, 528] width 22 height 22
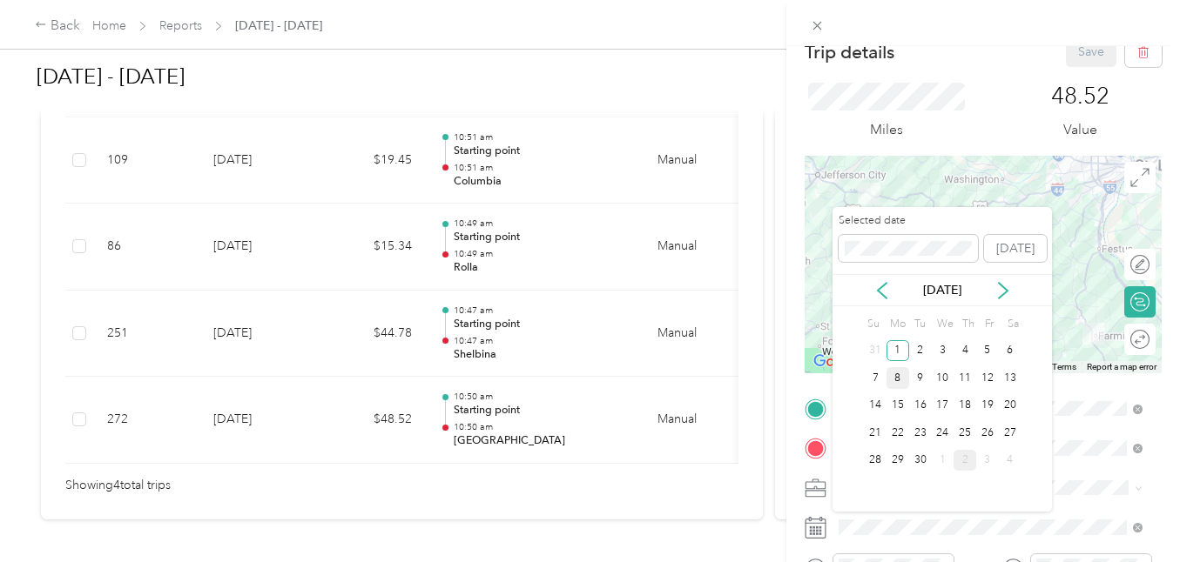
click at [890, 376] on div "8" at bounding box center [897, 378] width 23 height 22
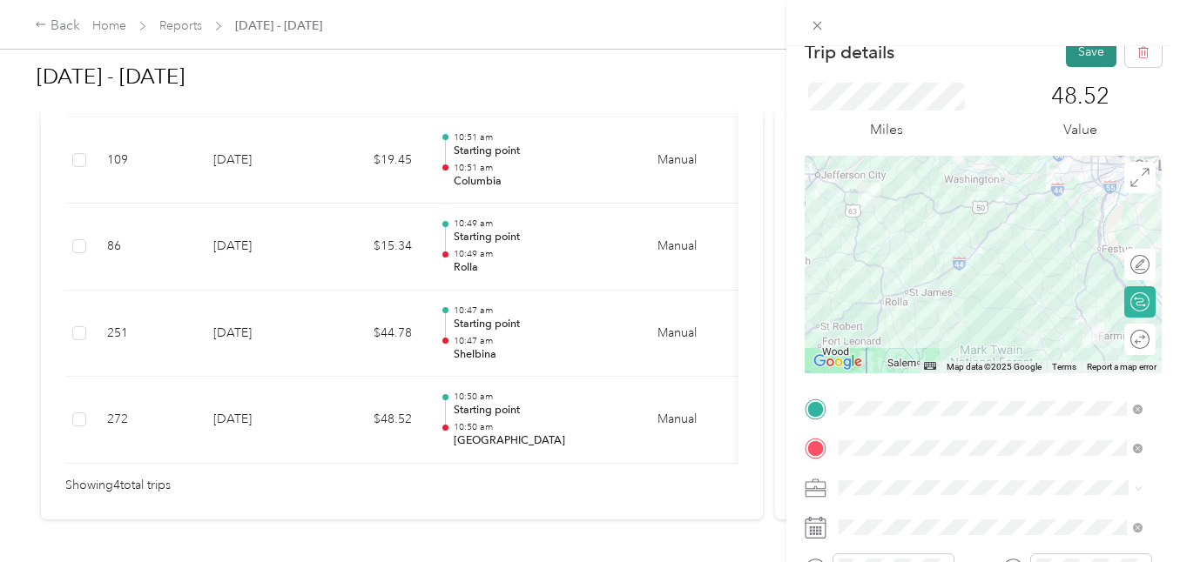
click at [1076, 47] on button "Save" at bounding box center [1091, 52] width 50 height 30
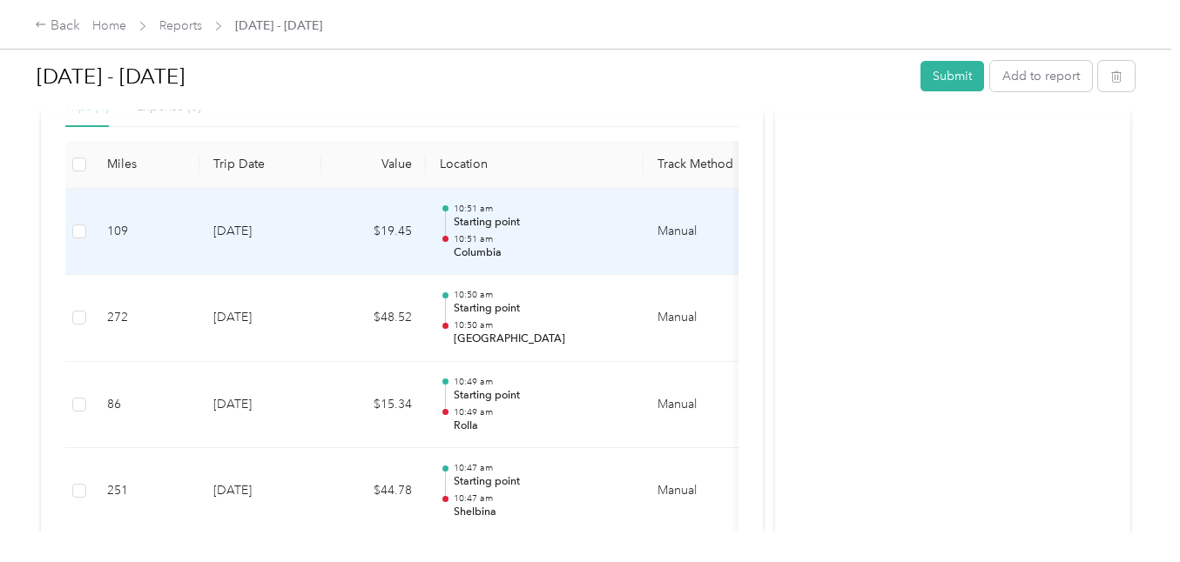
scroll to position [456, 0]
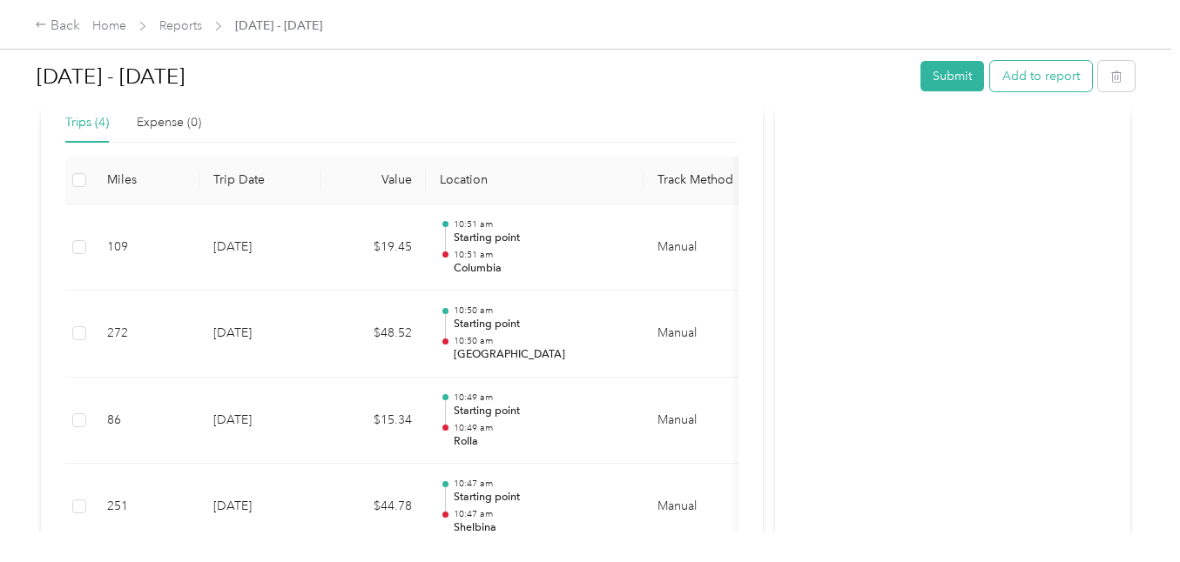
click at [1041, 78] on button "Add to report" at bounding box center [1041, 76] width 102 height 30
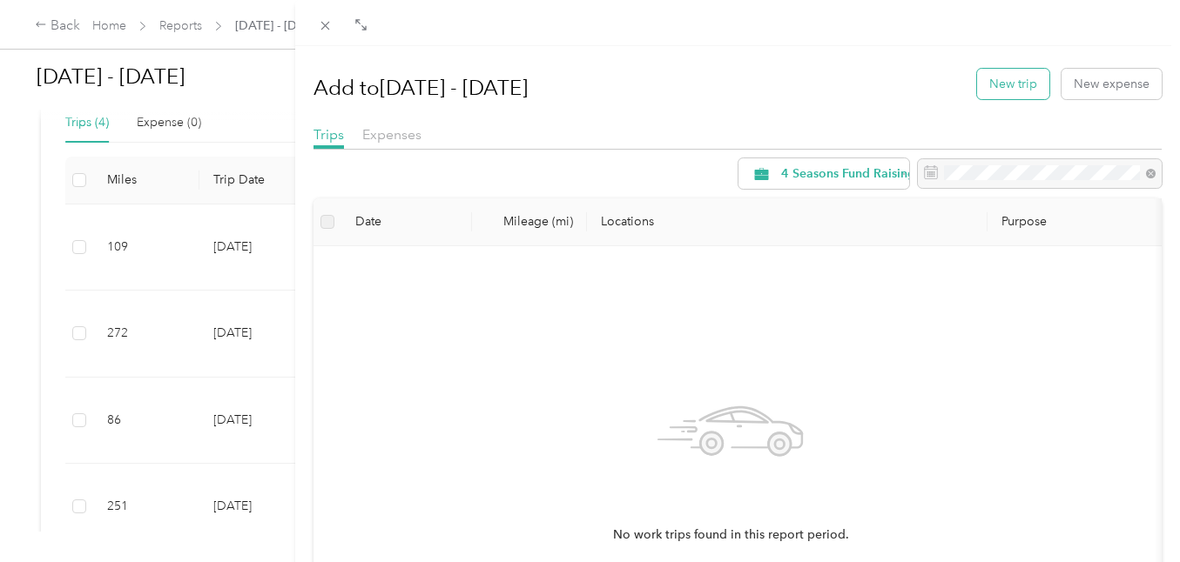
click at [977, 89] on button "New trip" at bounding box center [1013, 84] width 72 height 30
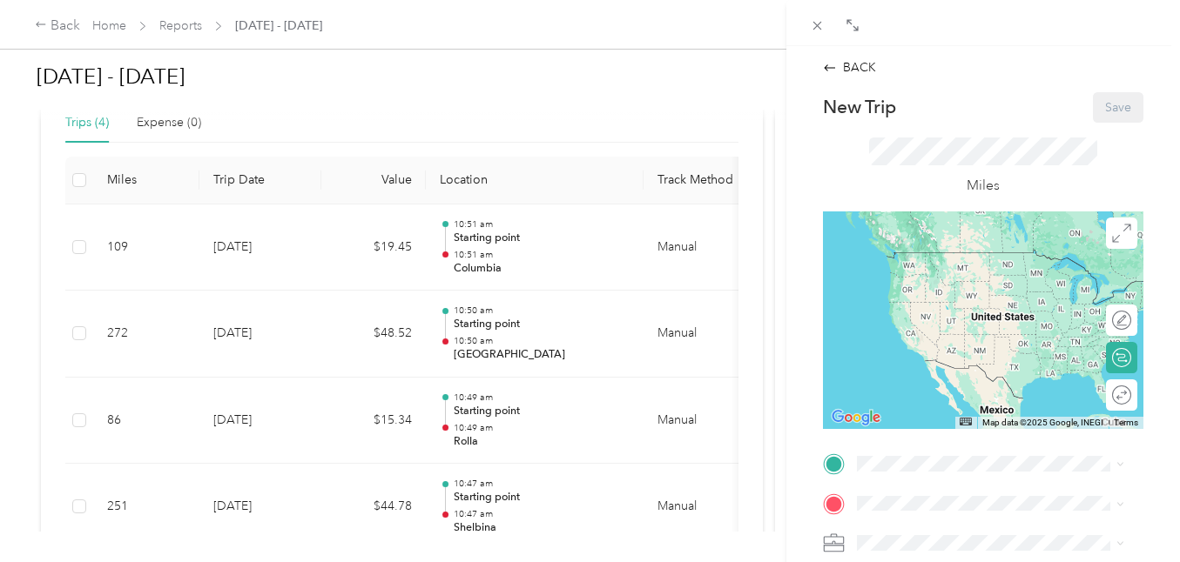
click at [919, 508] on span "Linn, [GEOGRAPHIC_DATA], [PERSON_NAME], [GEOGRAPHIC_DATA], [GEOGRAPHIC_DATA]" at bounding box center [969, 543] width 158 height 70
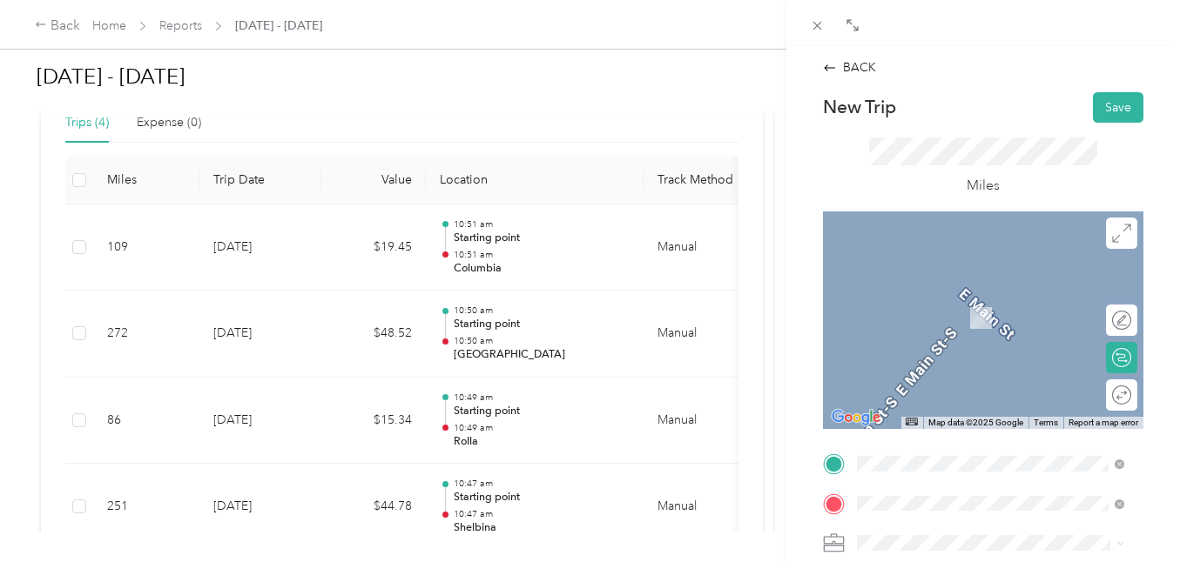
click at [919, 307] on span "[GEOGRAPHIC_DATA] [US_STATE], [GEOGRAPHIC_DATA]" at bounding box center [988, 299] width 196 height 30
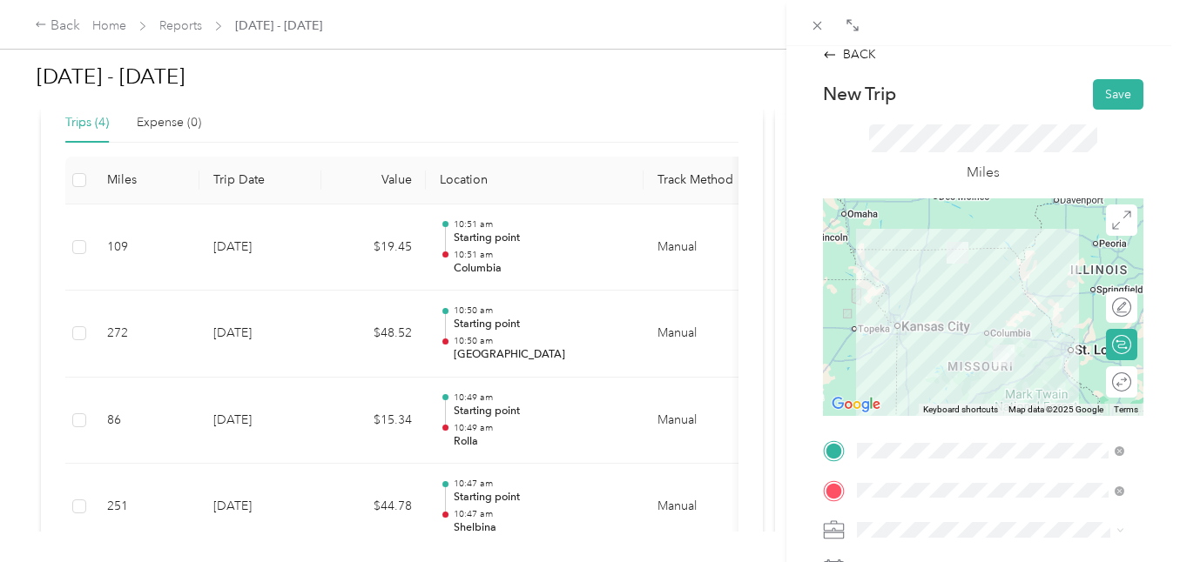
scroll to position [10, 0]
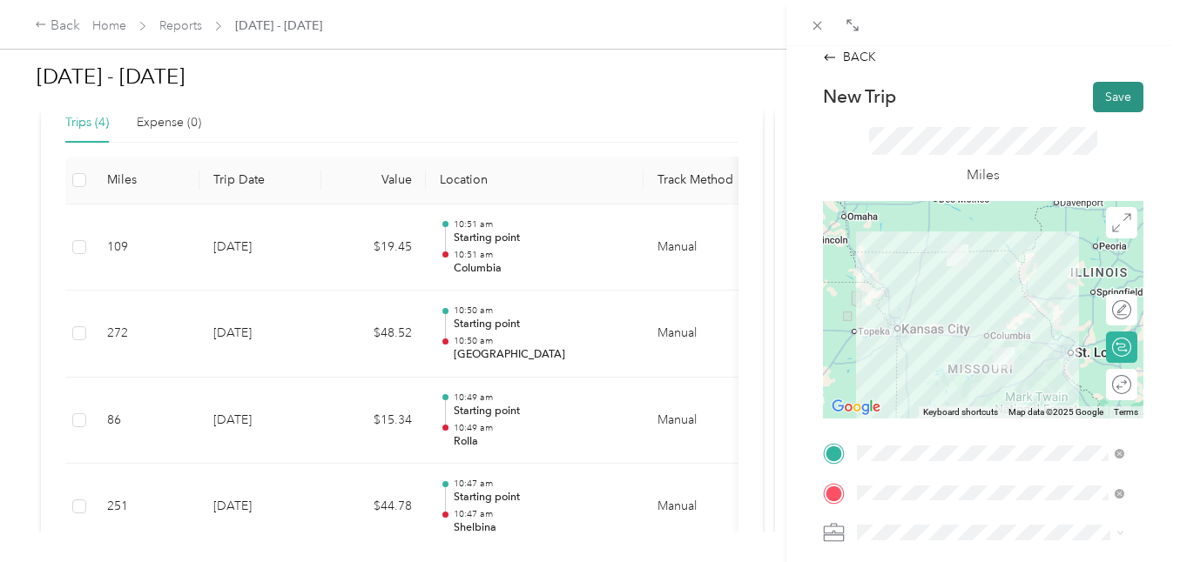
click at [1104, 83] on button "Save" at bounding box center [1118, 97] width 50 height 30
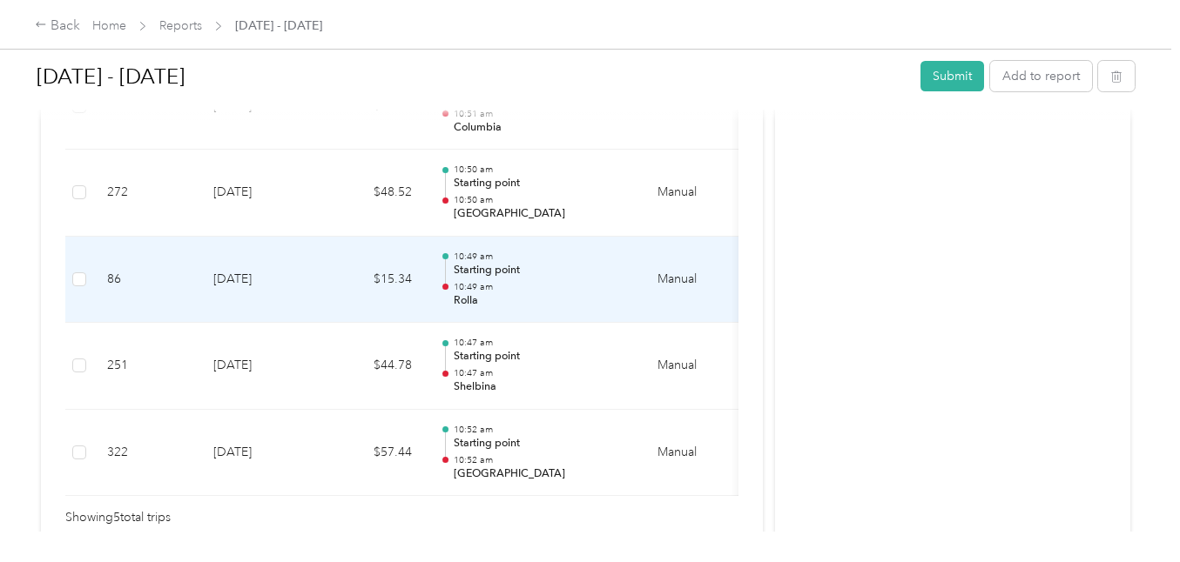
scroll to position [704, 0]
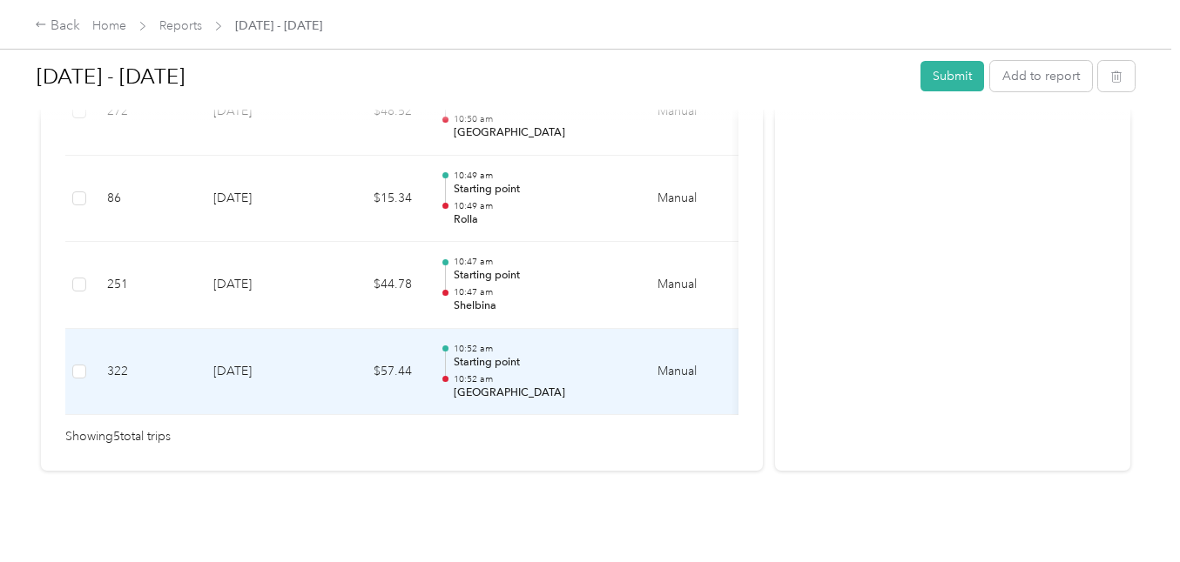
click at [216, 352] on td "[DATE]" at bounding box center [260, 372] width 122 height 87
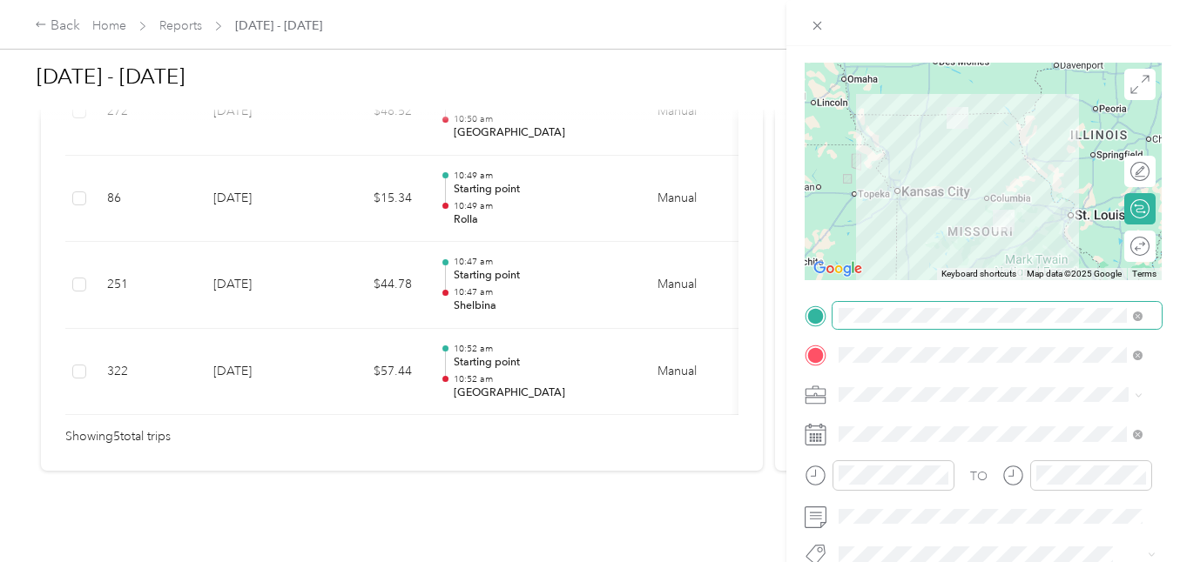
scroll to position [118, 0]
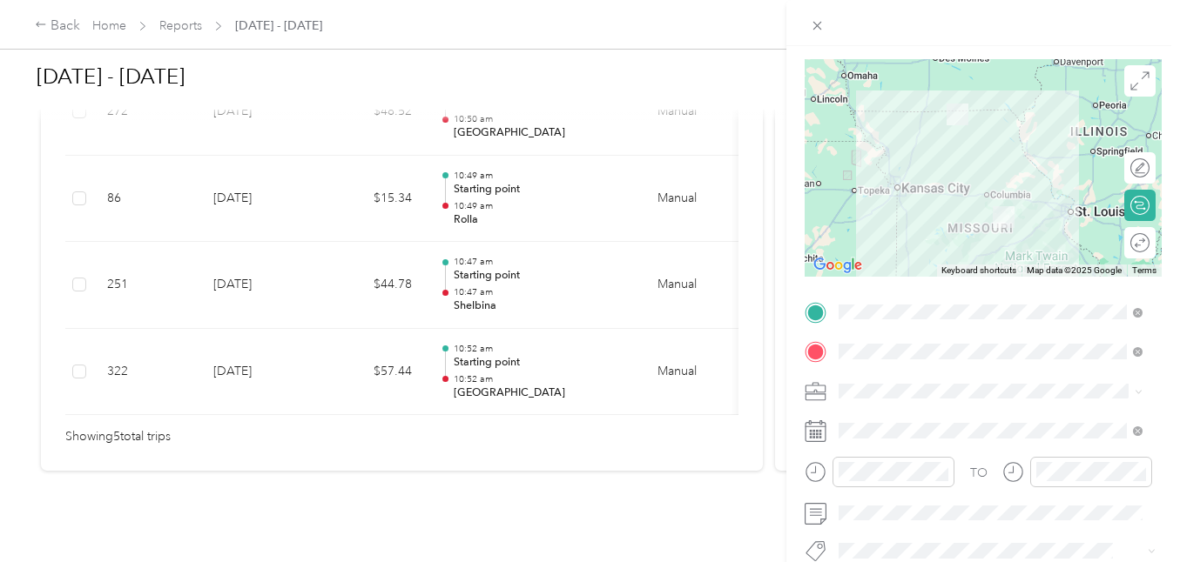
click at [817, 424] on icon at bounding box center [815, 432] width 22 height 22
click at [860, 439] on span at bounding box center [996, 431] width 329 height 28
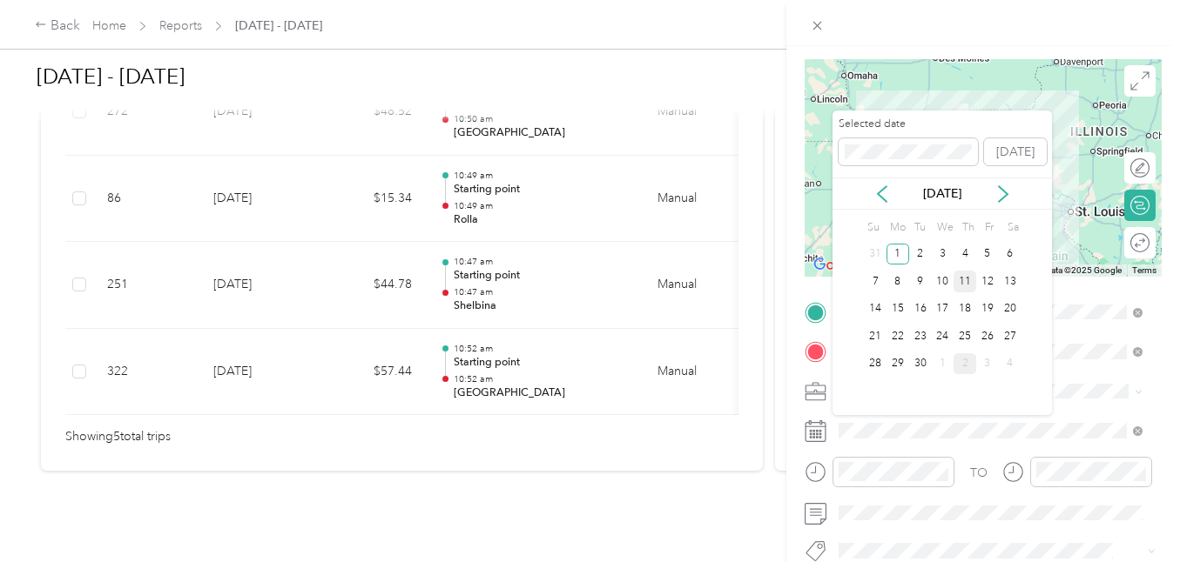
click at [969, 285] on div "11" at bounding box center [964, 282] width 23 height 22
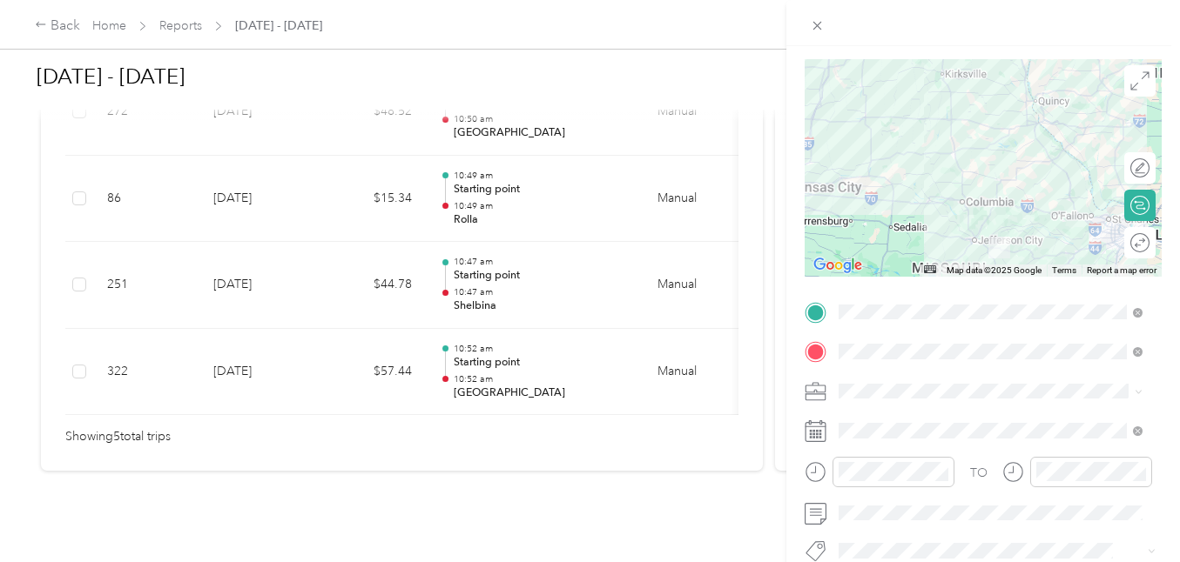
scroll to position [0, 0]
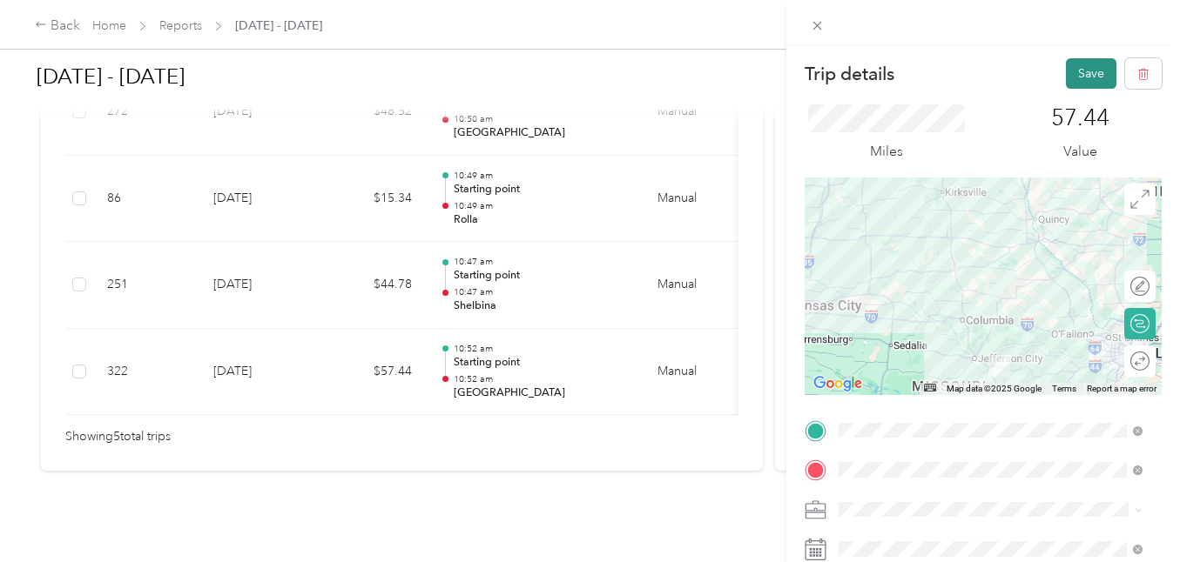
click at [1085, 82] on button "Save" at bounding box center [1091, 73] width 50 height 30
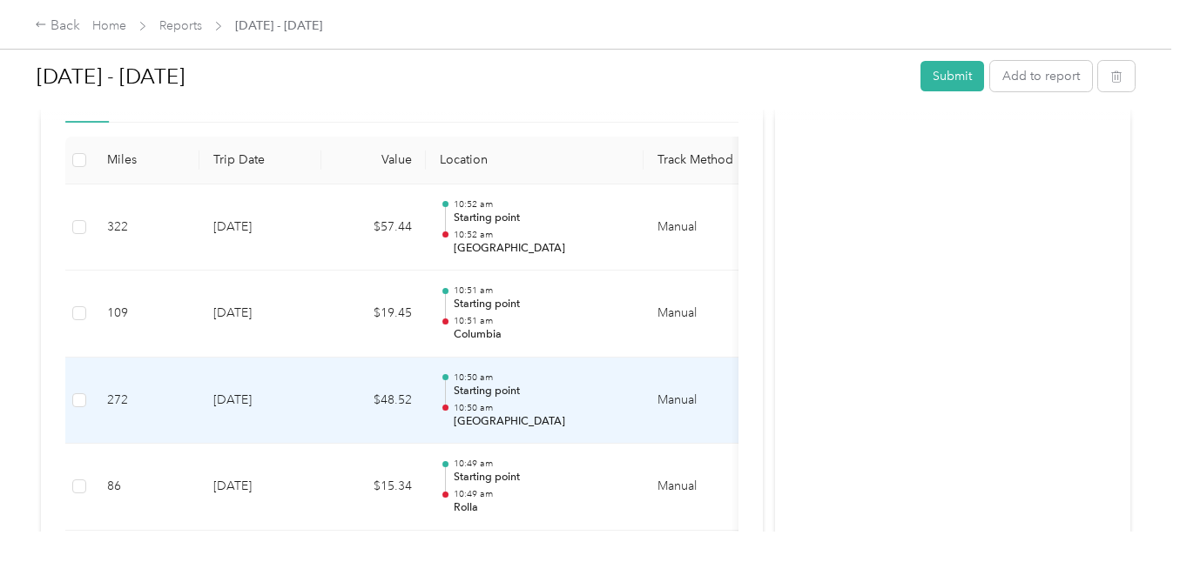
scroll to position [392, 0]
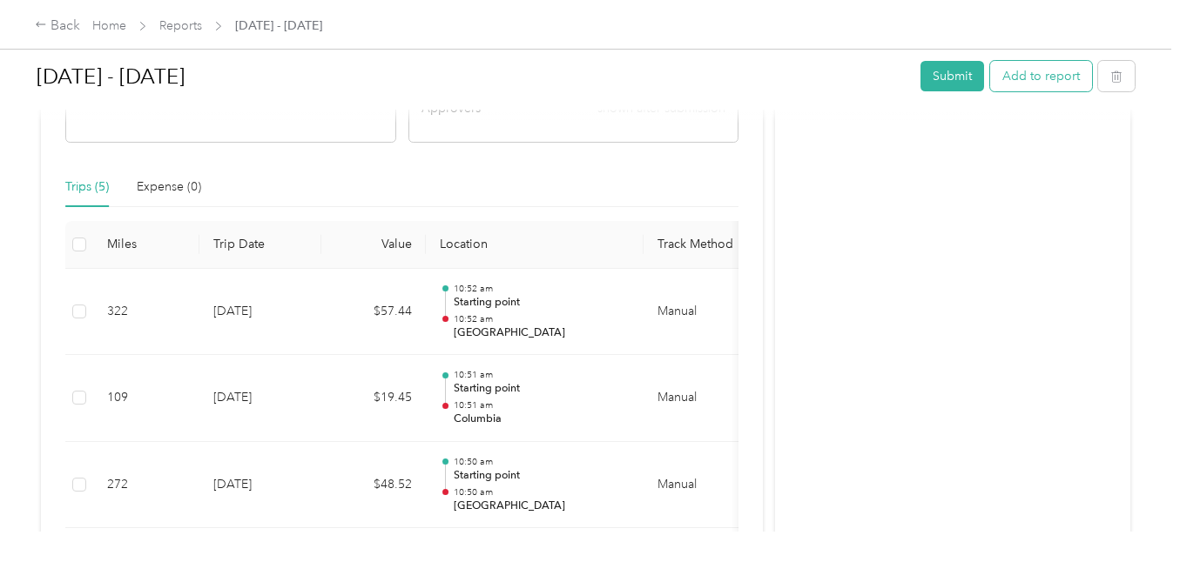
click at [1026, 59] on div "[DATE] - [DATE] Submit Add to report" at bounding box center [586, 79] width 1098 height 51
click at [1026, 73] on button "Add to report" at bounding box center [1041, 76] width 102 height 30
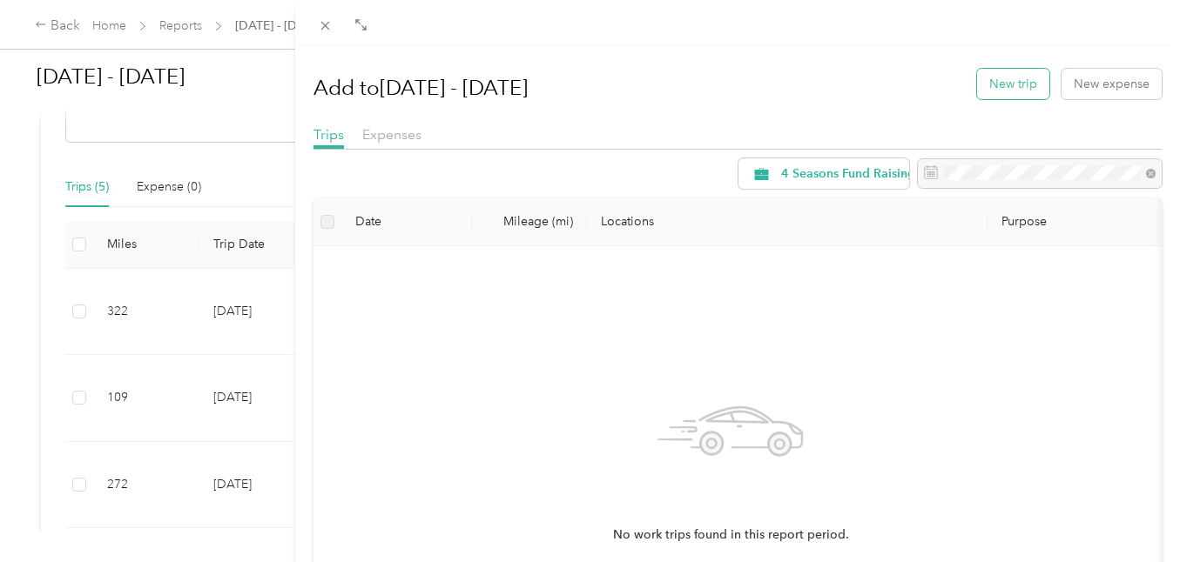
click at [1000, 95] on button "New trip" at bounding box center [1013, 84] width 72 height 30
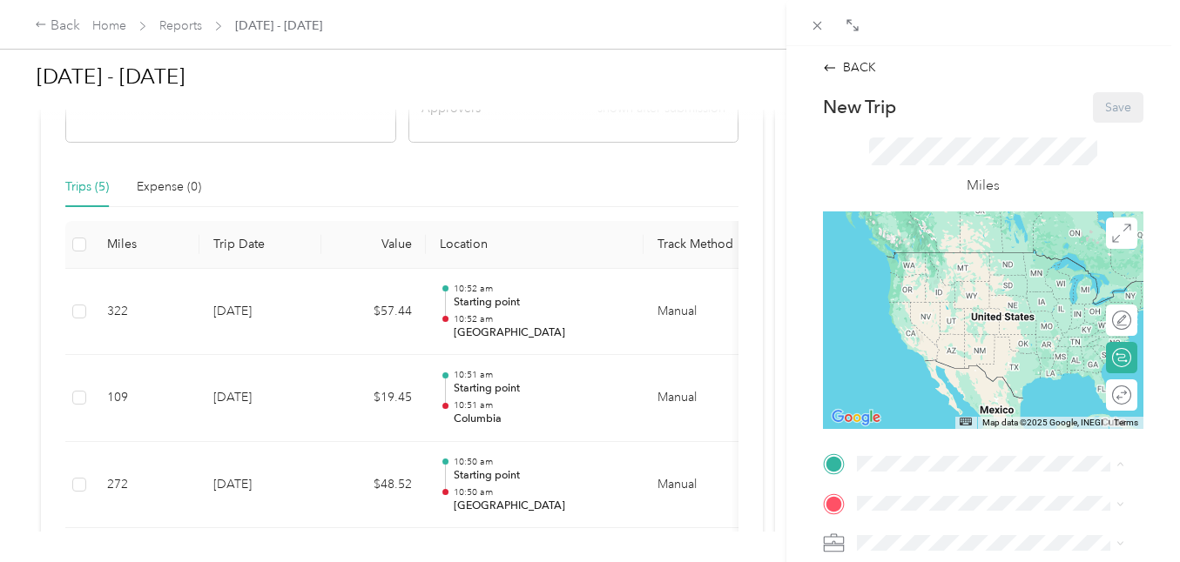
click at [909, 488] on strong "Starting point" at bounding box center [929, 496] width 79 height 16
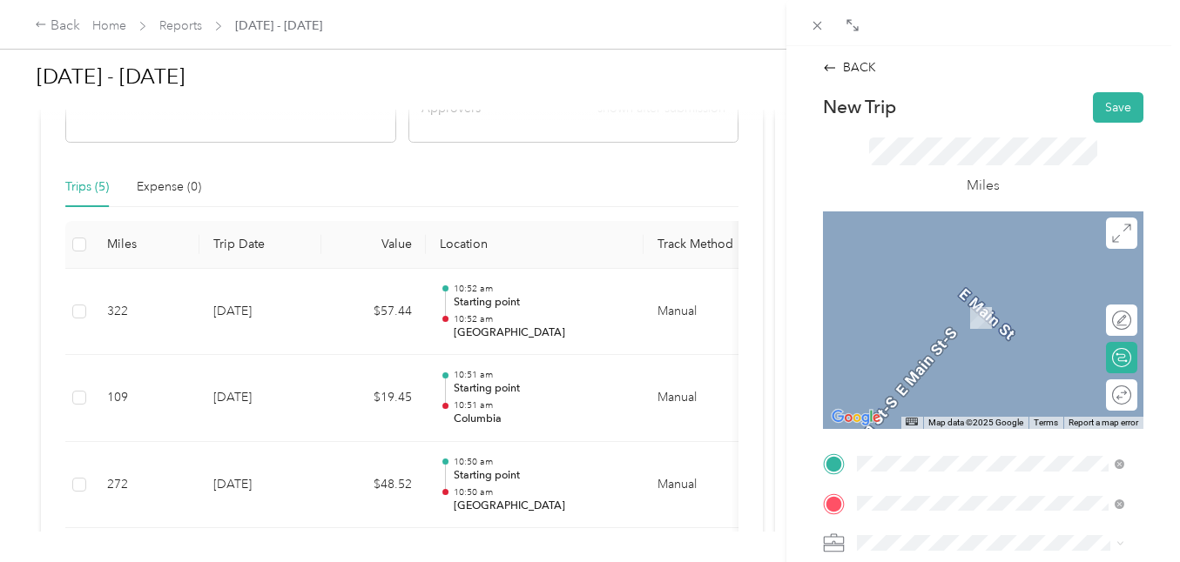
click at [988, 295] on span "[GEOGRAPHIC_DATA] [US_STATE], [GEOGRAPHIC_DATA]" at bounding box center [988, 299] width 196 height 30
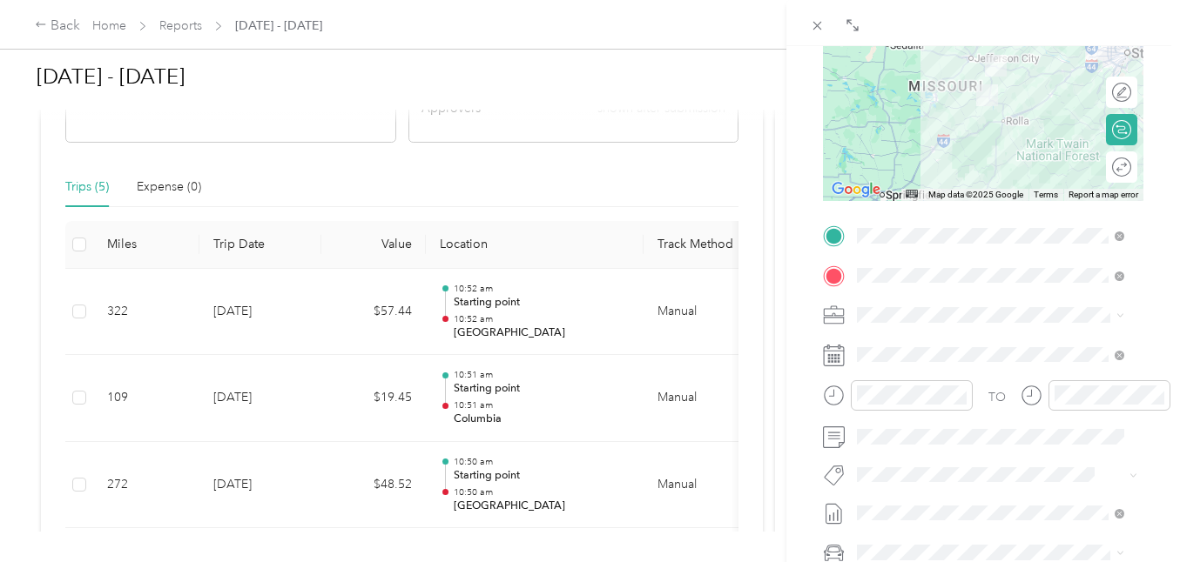
scroll to position [327, 0]
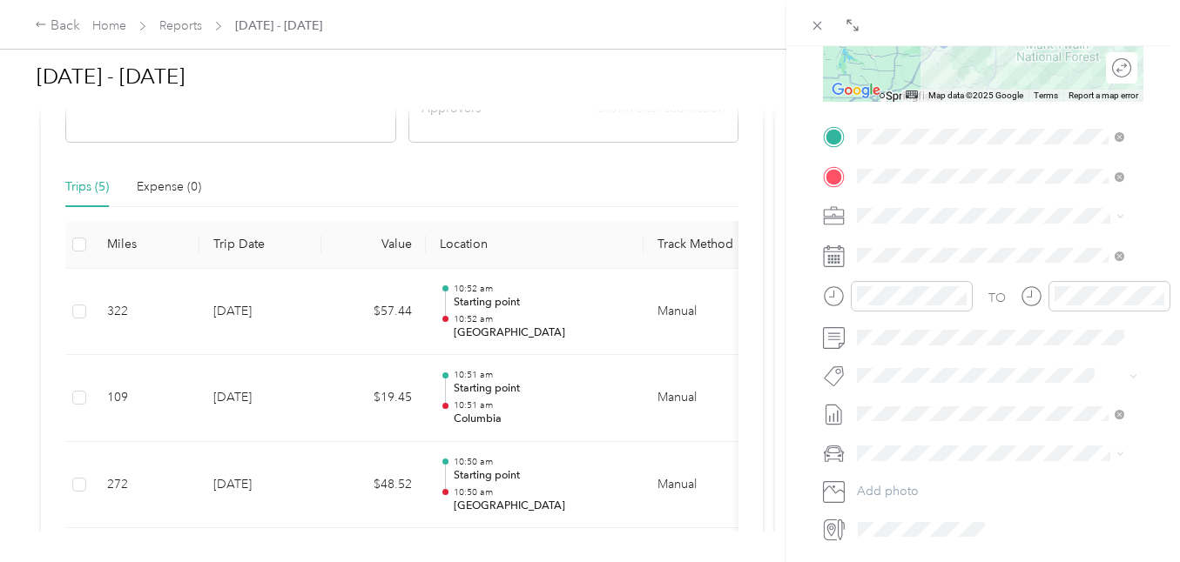
click at [838, 259] on rect at bounding box center [839, 259] width 3 height 3
click at [966, 465] on div "17" at bounding box center [961, 470] width 23 height 22
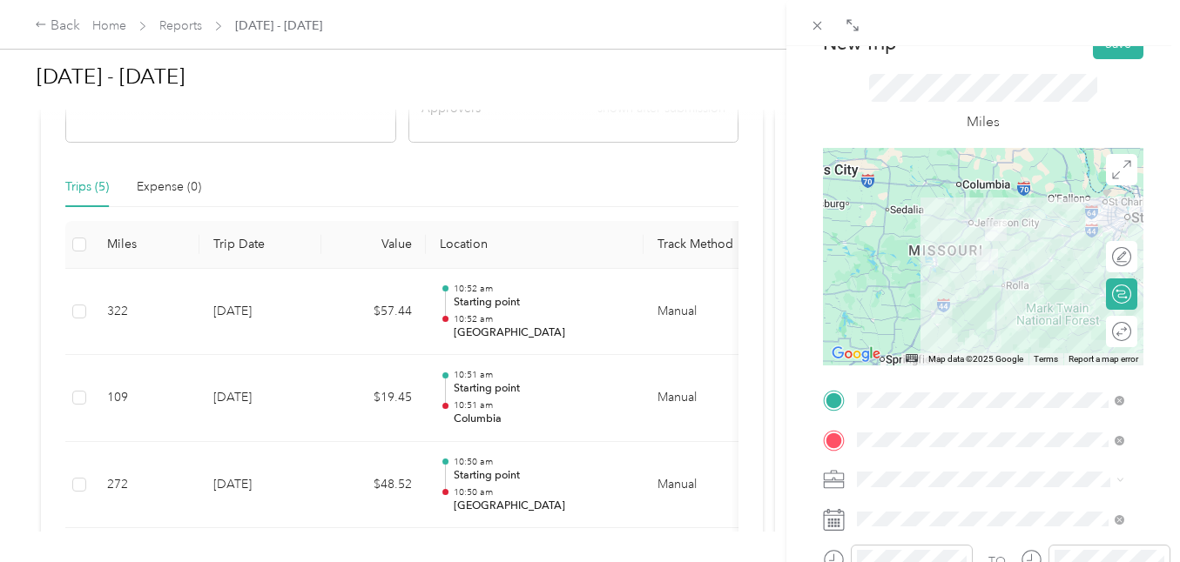
scroll to position [25, 0]
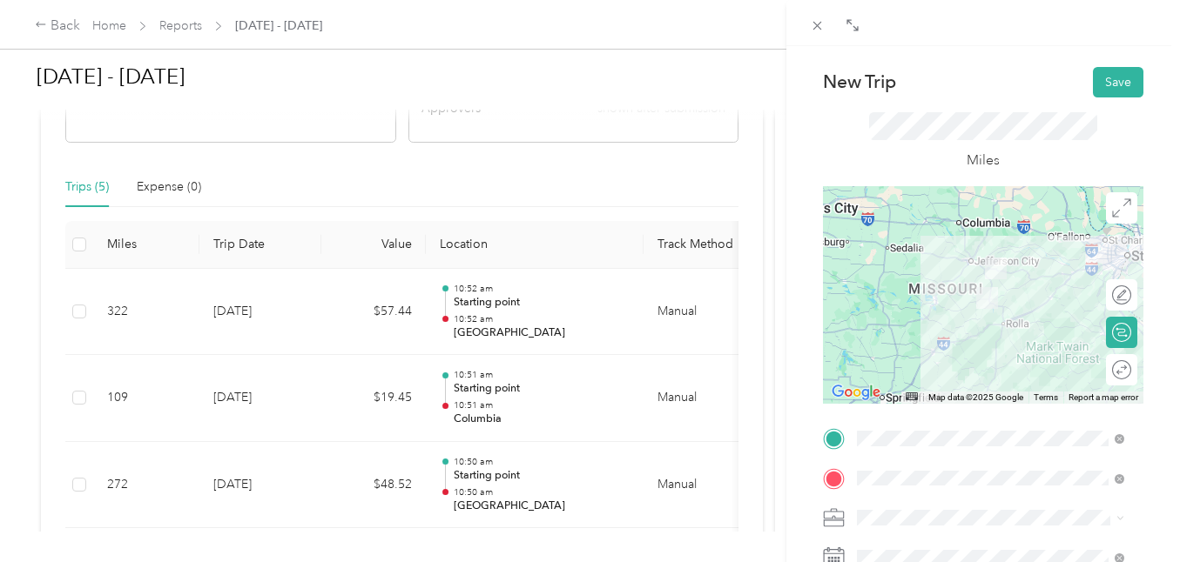
click at [880, 108] on div "Miles" at bounding box center [983, 142] width 320 height 89
click at [1113, 84] on button "Save" at bounding box center [1118, 82] width 50 height 30
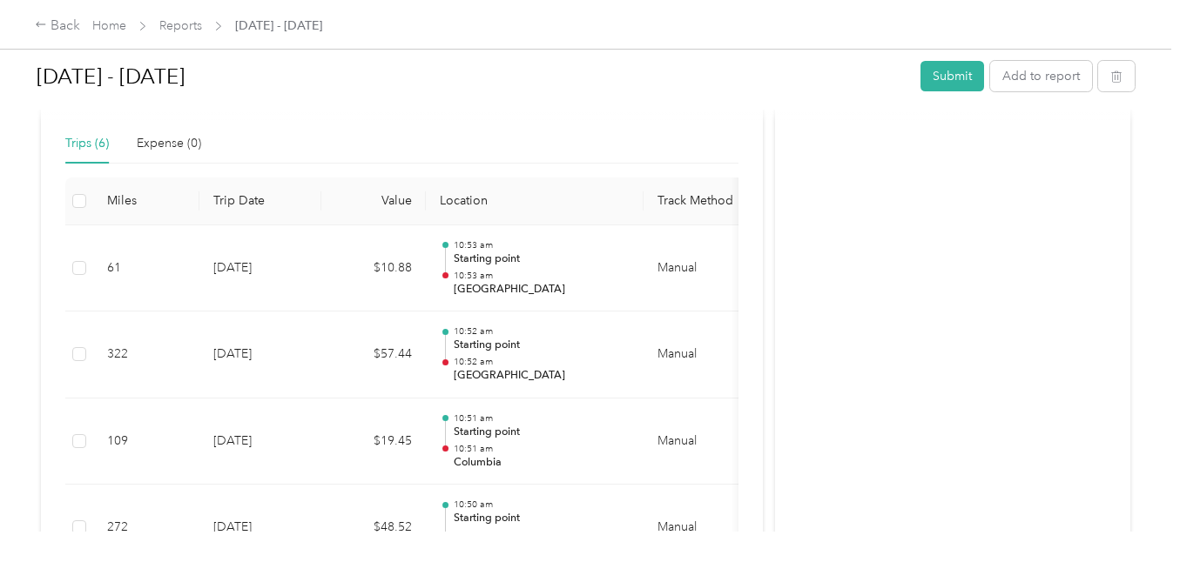
scroll to position [428, 0]
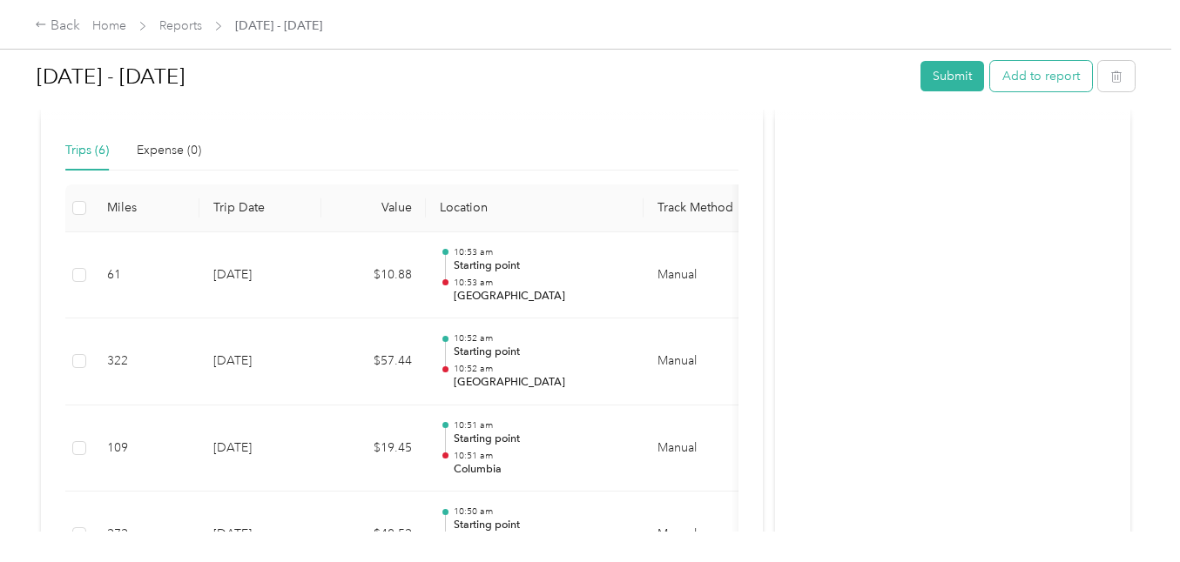
click at [1050, 82] on button "Add to report" at bounding box center [1041, 76] width 102 height 30
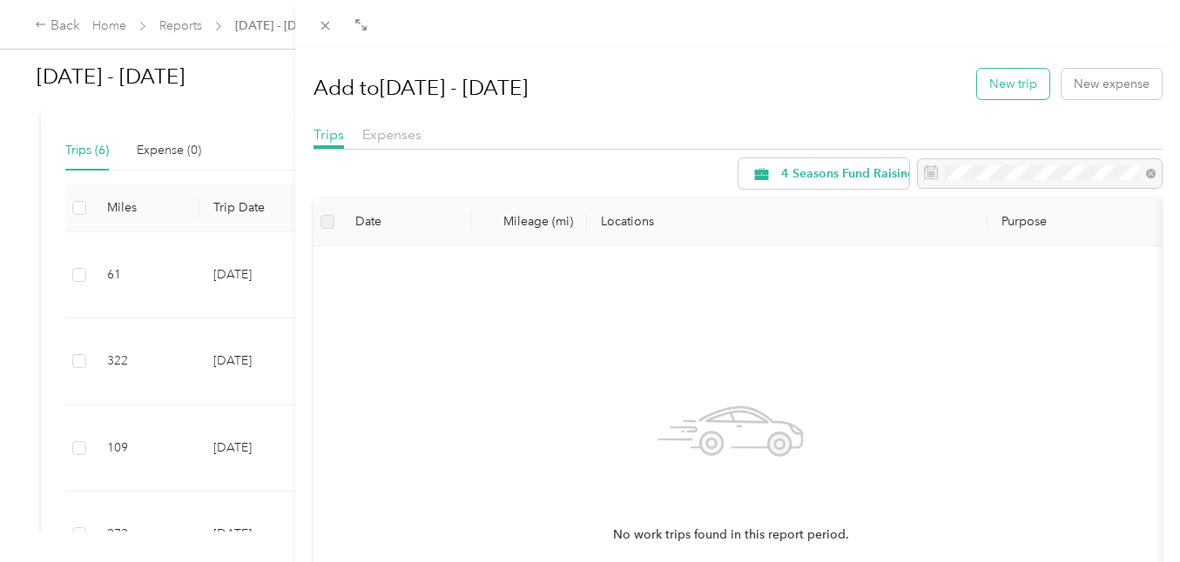
click at [1010, 89] on button "New trip" at bounding box center [1013, 84] width 72 height 30
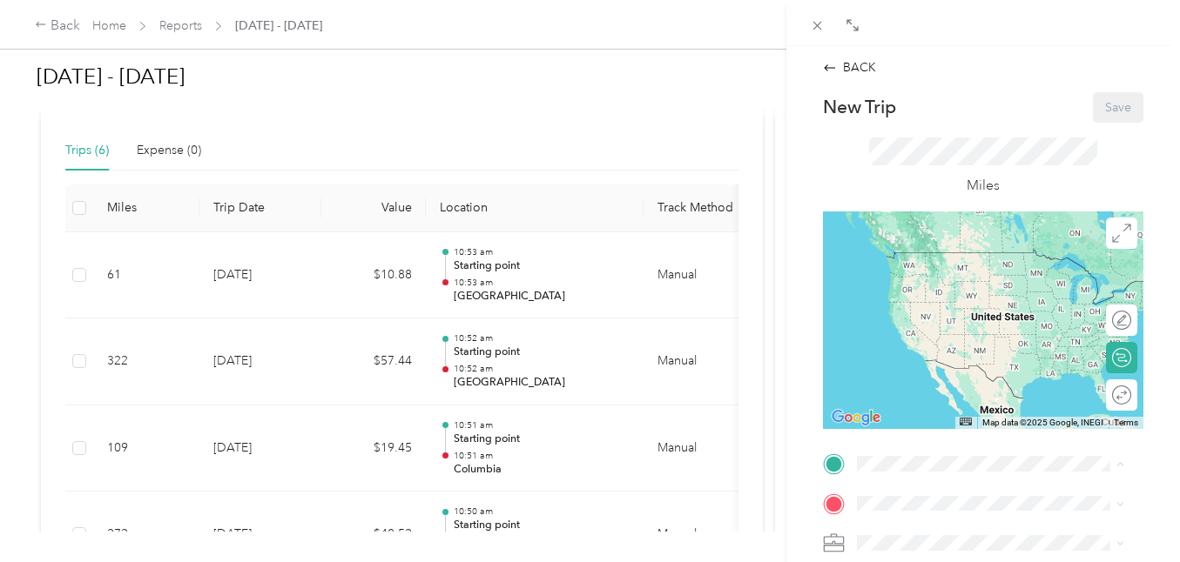
click at [937, 508] on span "Linn, [GEOGRAPHIC_DATA], [PERSON_NAME], [GEOGRAPHIC_DATA], [GEOGRAPHIC_DATA]" at bounding box center [969, 543] width 158 height 70
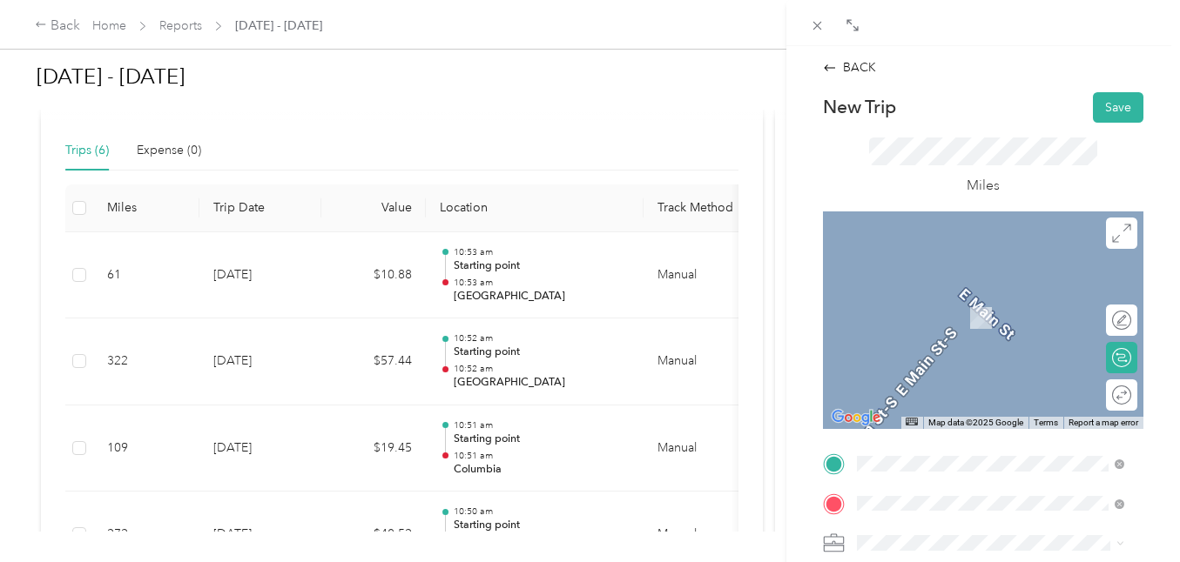
click at [933, 293] on span "Brunswick [US_STATE], [GEOGRAPHIC_DATA]" at bounding box center [988, 299] width 196 height 30
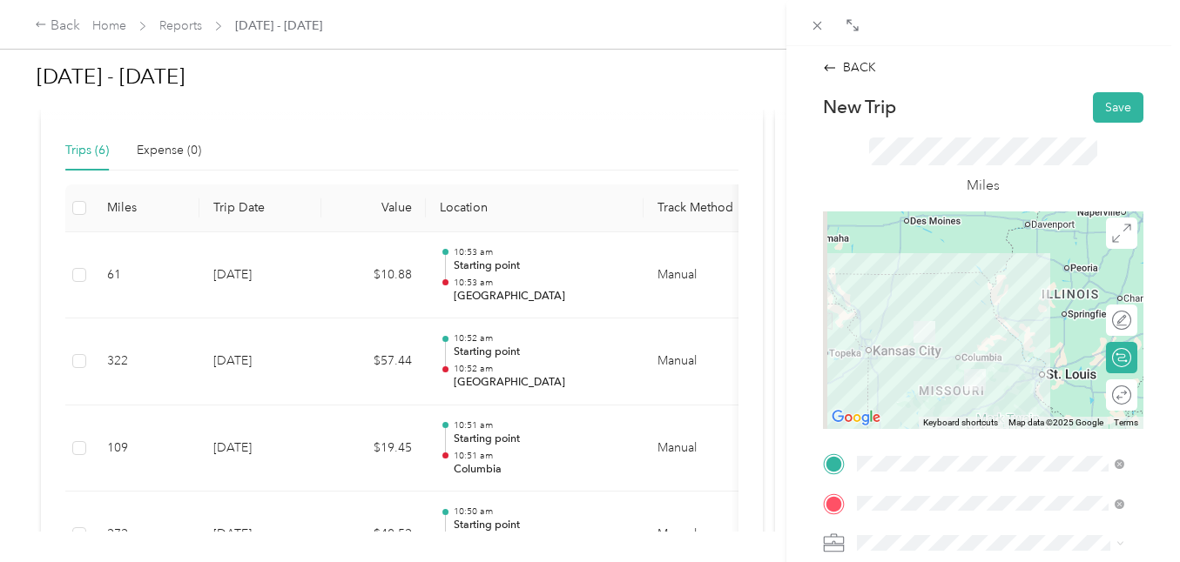
click at [889, 132] on div "Miles" at bounding box center [983, 167] width 320 height 89
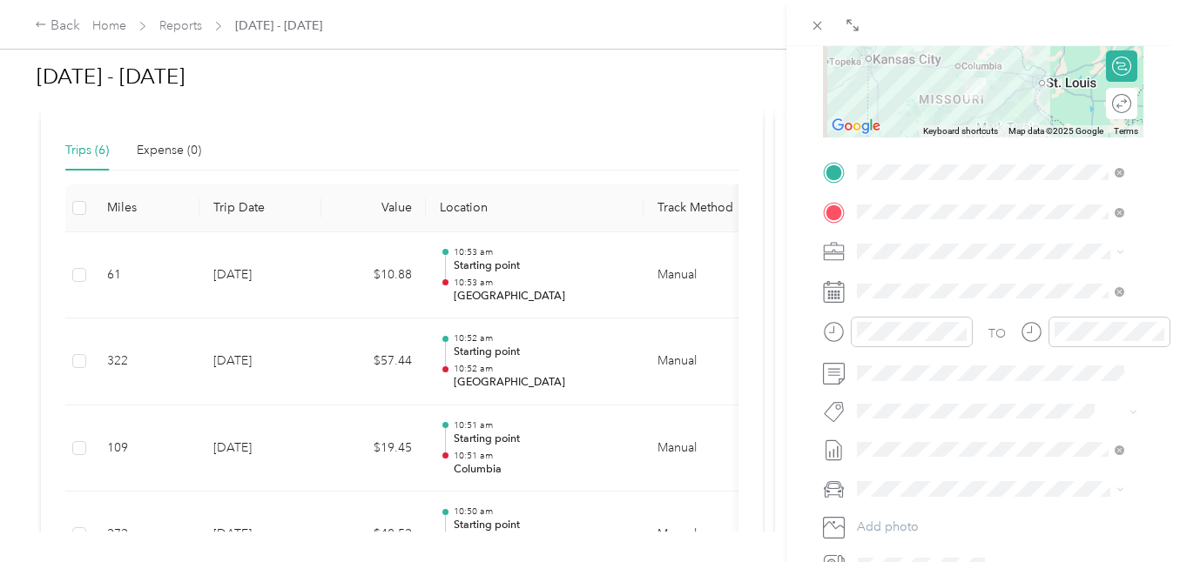
scroll to position [295, 0]
click at [835, 292] on rect at bounding box center [835, 291] width 3 height 3
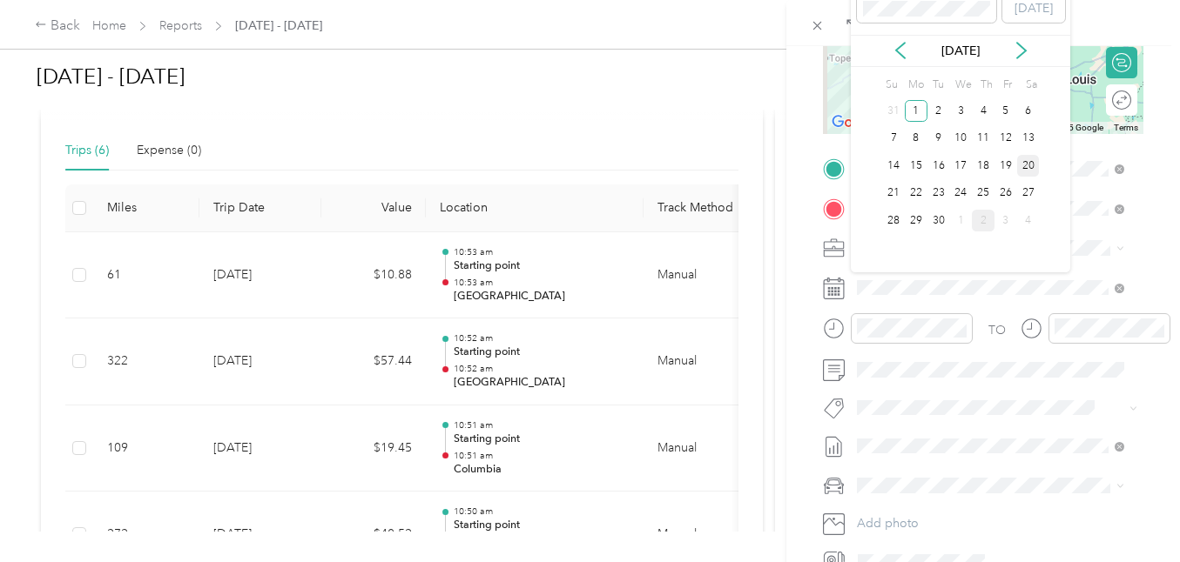
click at [1017, 169] on div "20" at bounding box center [1028, 166] width 23 height 22
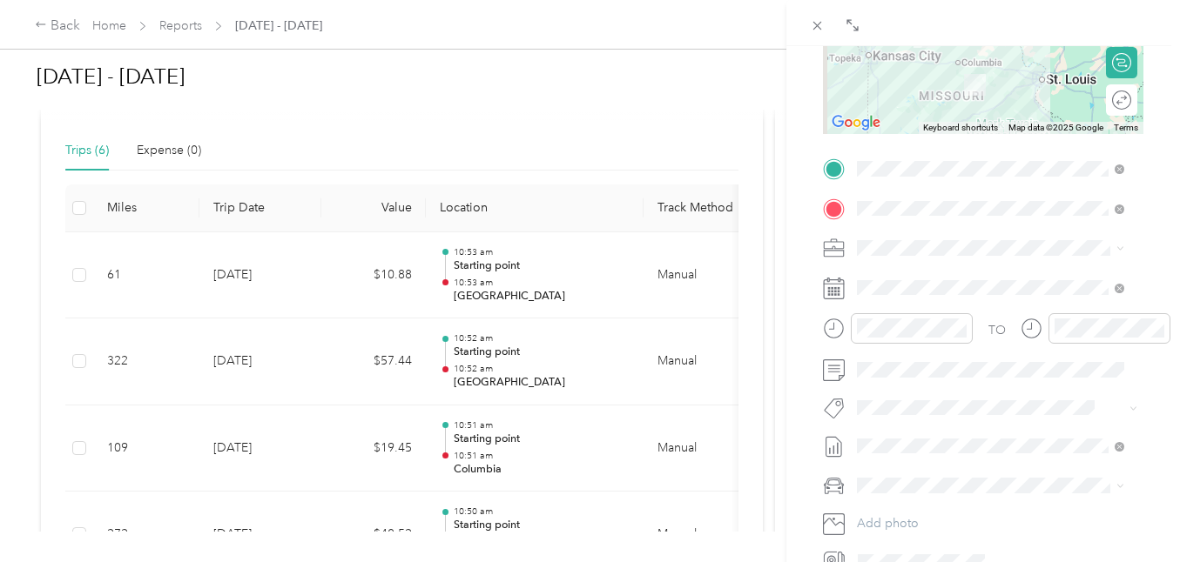
click at [837, 286] on icon at bounding box center [834, 289] width 22 height 22
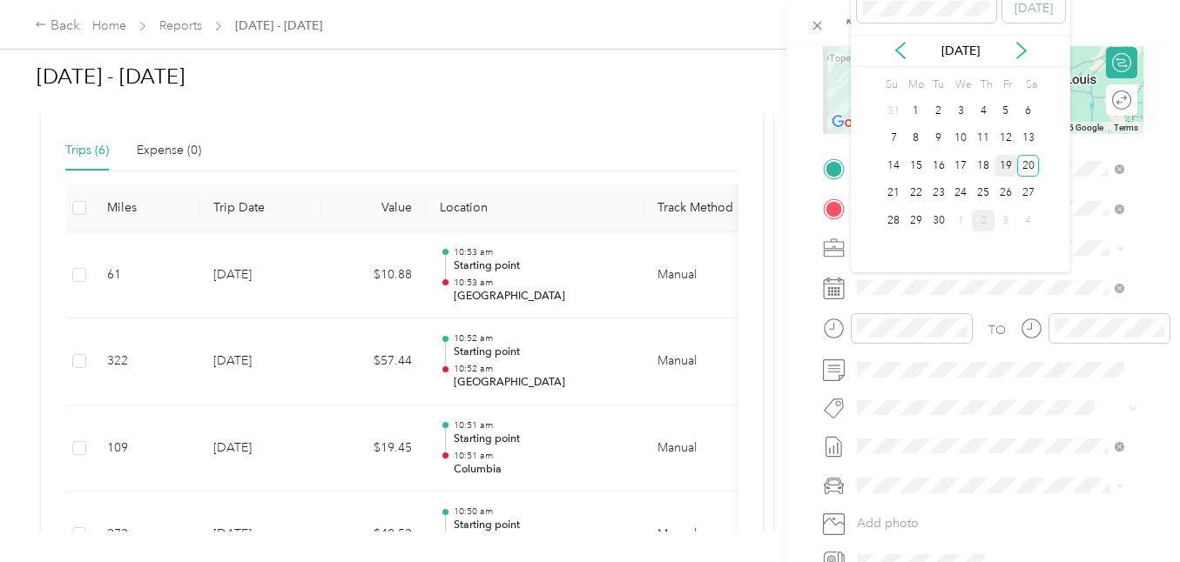
click at [1008, 167] on div "19" at bounding box center [1005, 166] width 23 height 22
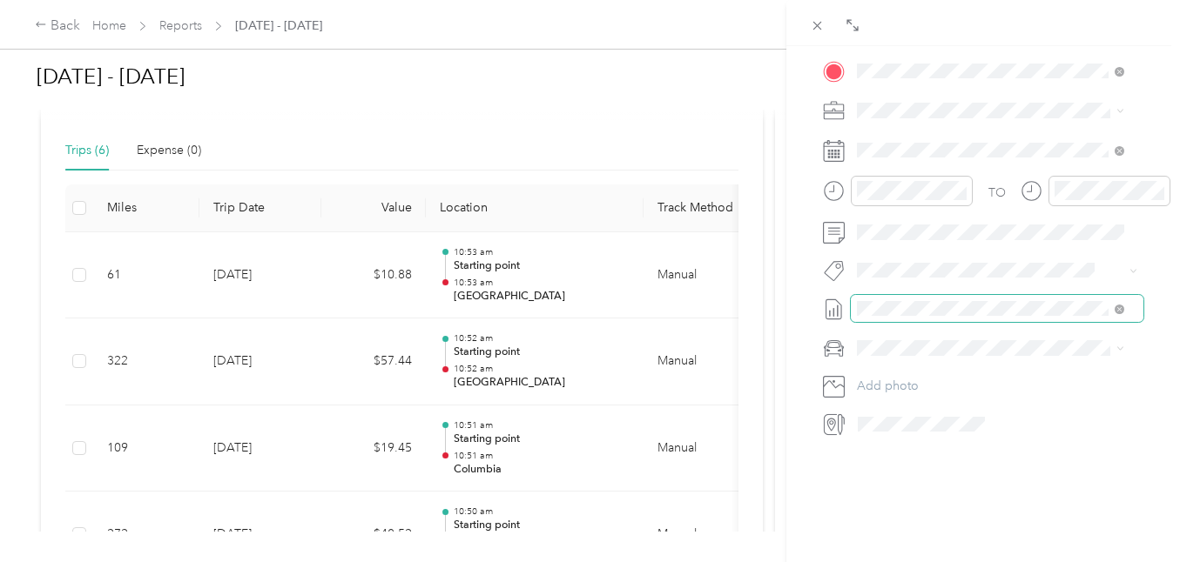
scroll to position [0, 0]
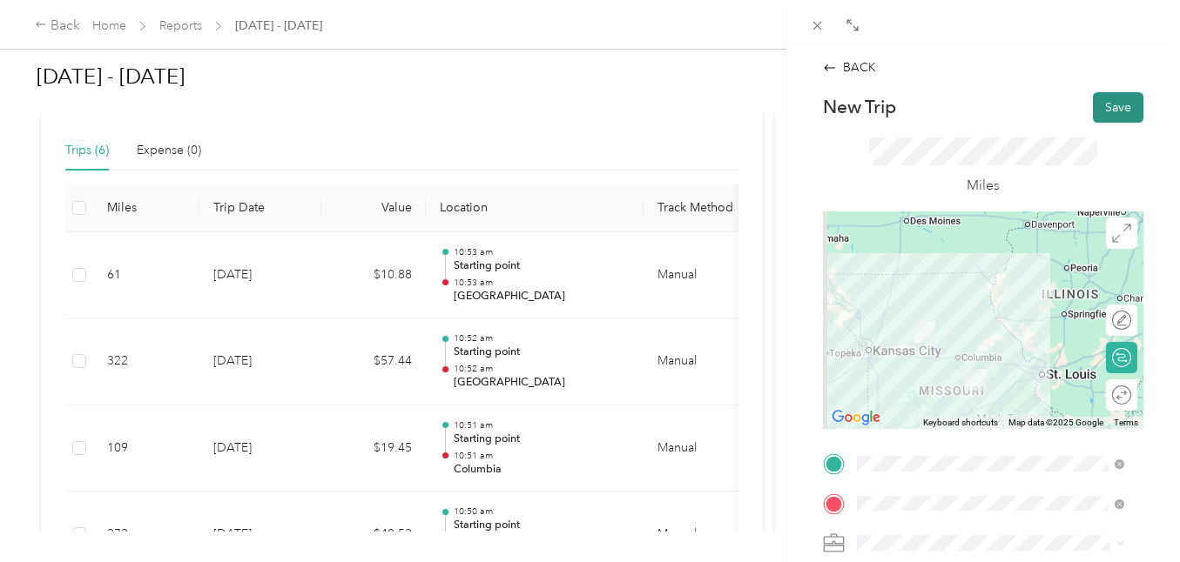
click at [1120, 104] on button "Save" at bounding box center [1118, 107] width 50 height 30
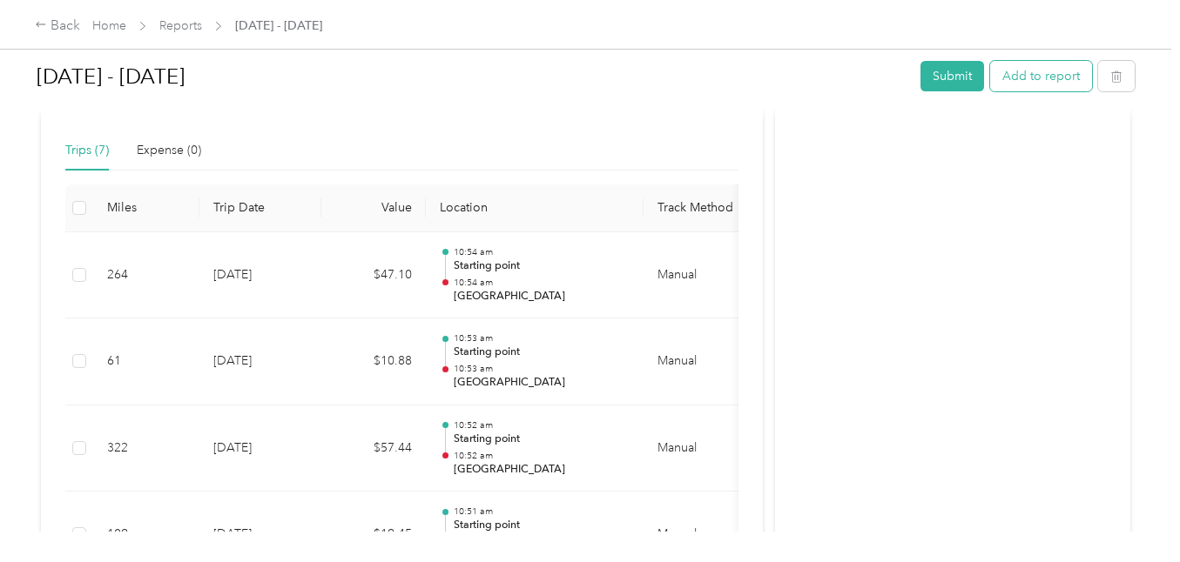
click at [1039, 82] on button "Add to report" at bounding box center [1041, 76] width 102 height 30
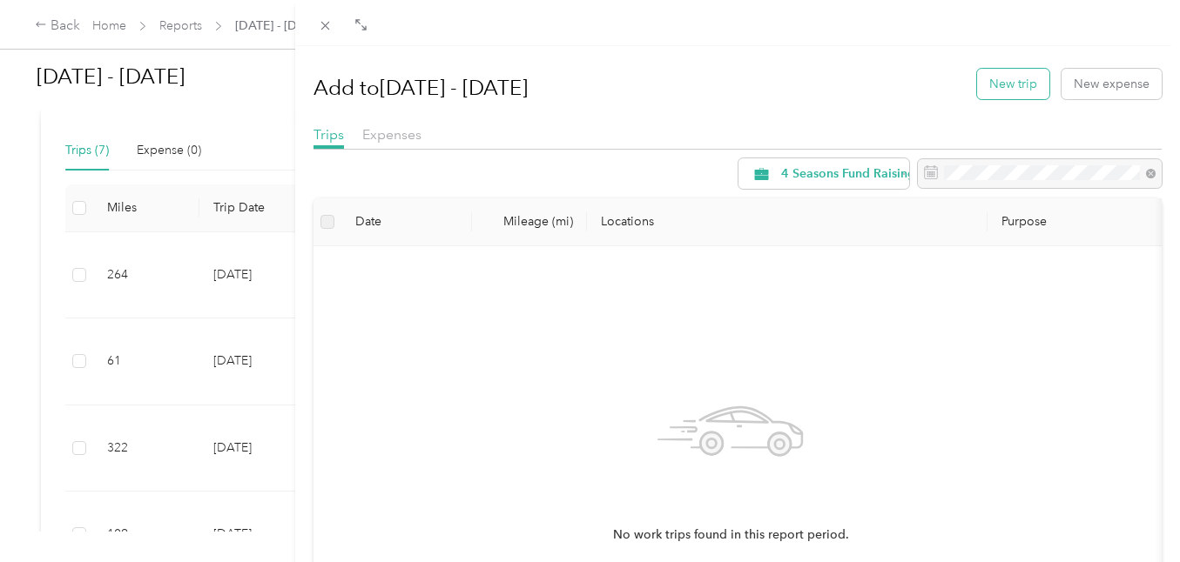
click at [1017, 79] on button "New trip" at bounding box center [1013, 84] width 72 height 30
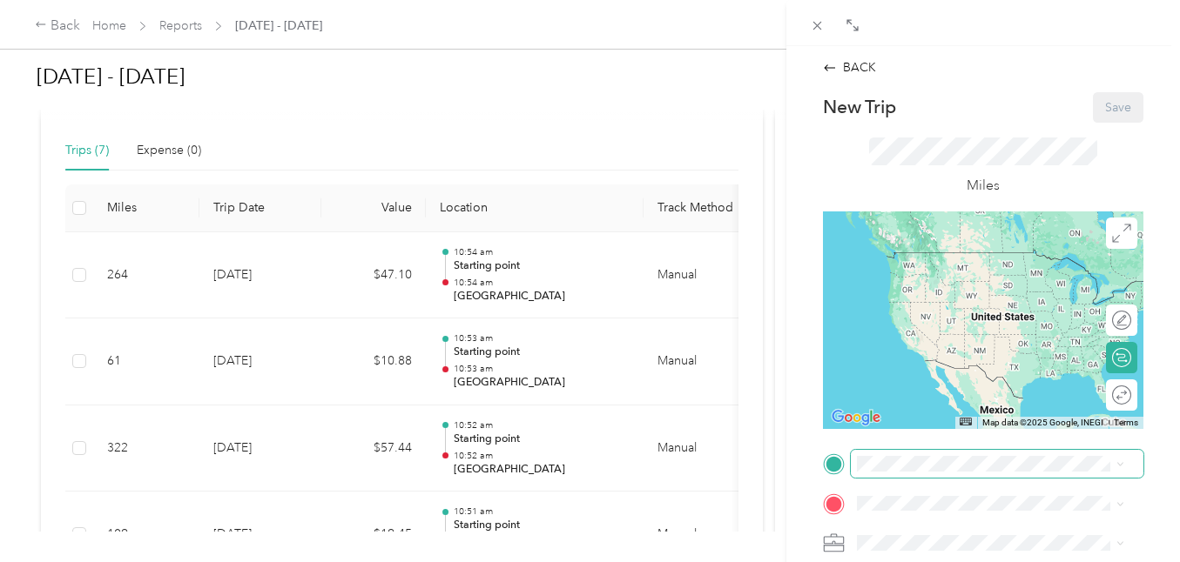
click at [892, 471] on span at bounding box center [997, 464] width 293 height 28
click at [828, 463] on icon at bounding box center [834, 465] width 16 height 16
click at [888, 485] on div "Starting point Linn, [GEOGRAPHIC_DATA], [GEOGRAPHIC_DATA], [GEOGRAPHIC_DATA], […" at bounding box center [990, 534] width 255 height 98
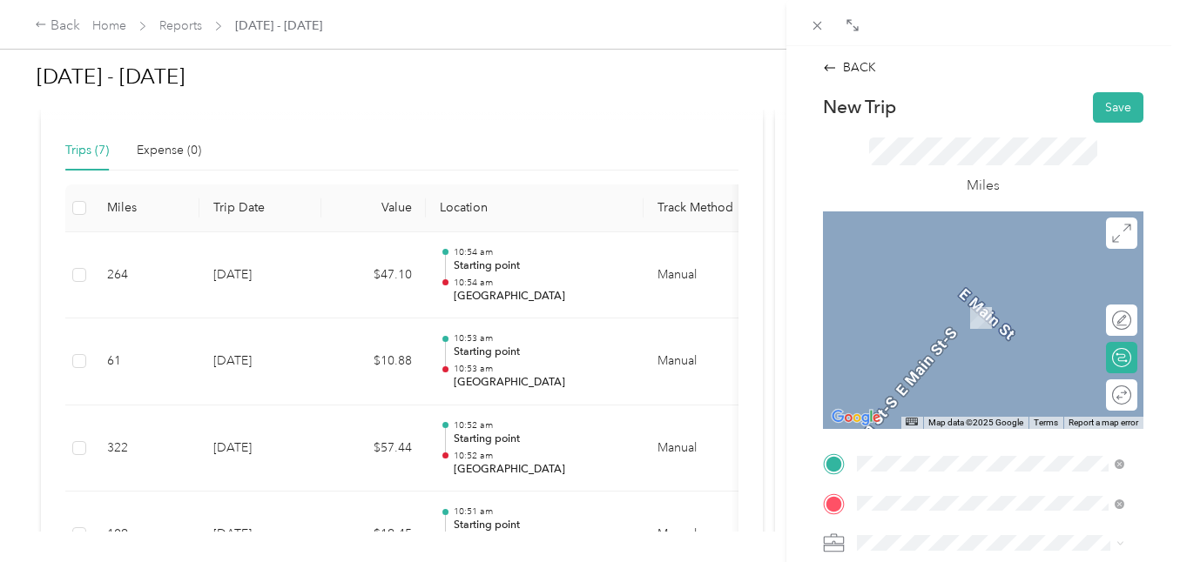
click at [944, 298] on span "[GEOGRAPHIC_DATA][US_STATE], [GEOGRAPHIC_DATA]" at bounding box center [1004, 299] width 228 height 30
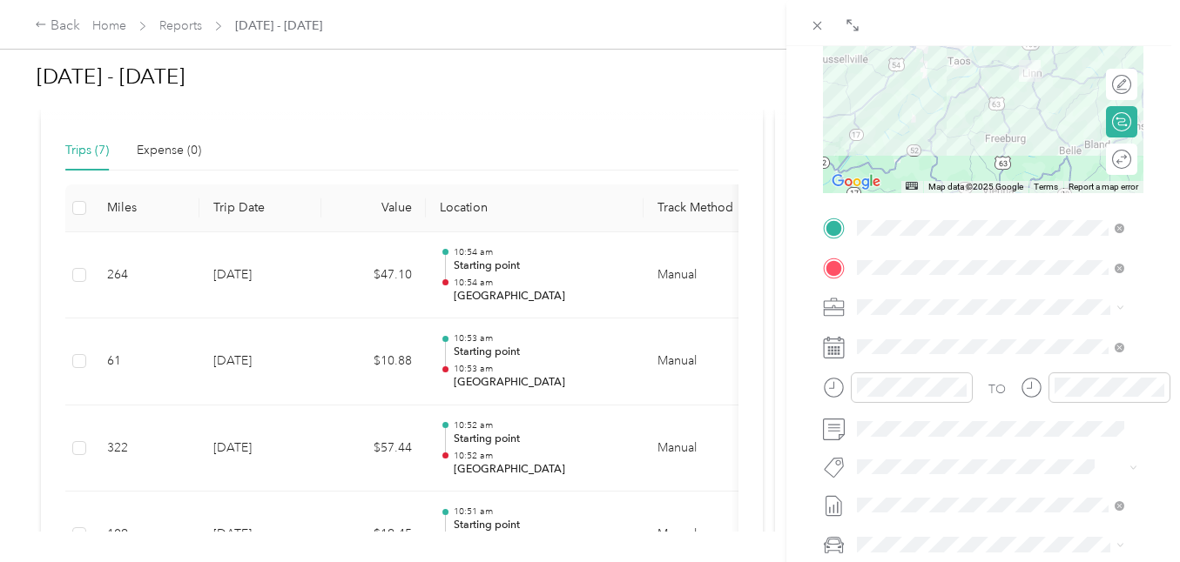
scroll to position [238, 0]
click at [840, 339] on icon at bounding box center [834, 346] width 22 height 22
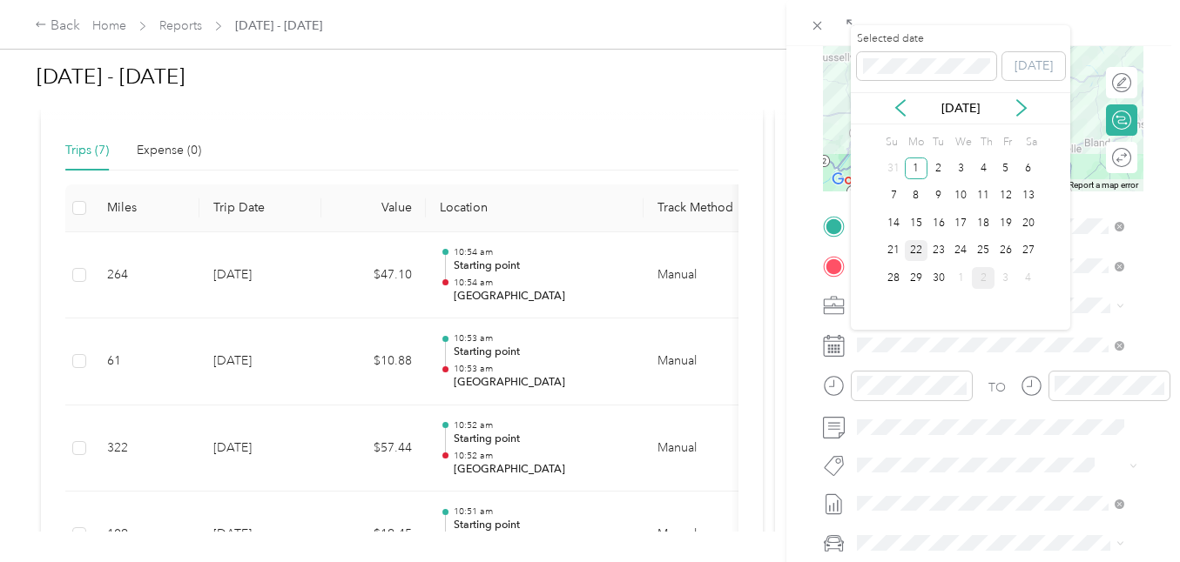
click at [911, 249] on div "22" at bounding box center [916, 251] width 23 height 22
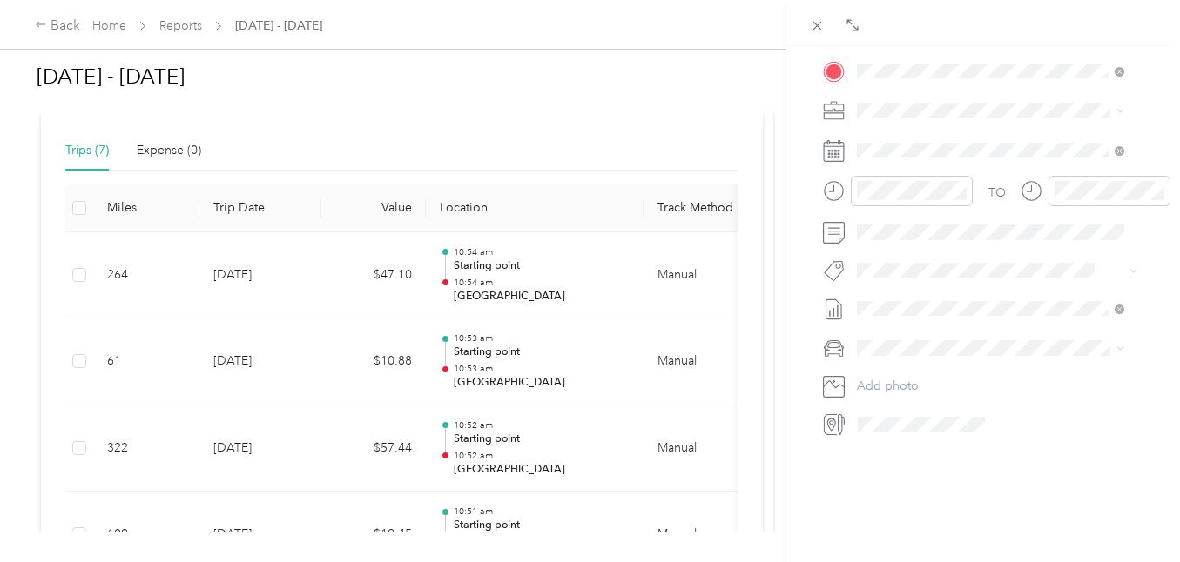
scroll to position [0, 0]
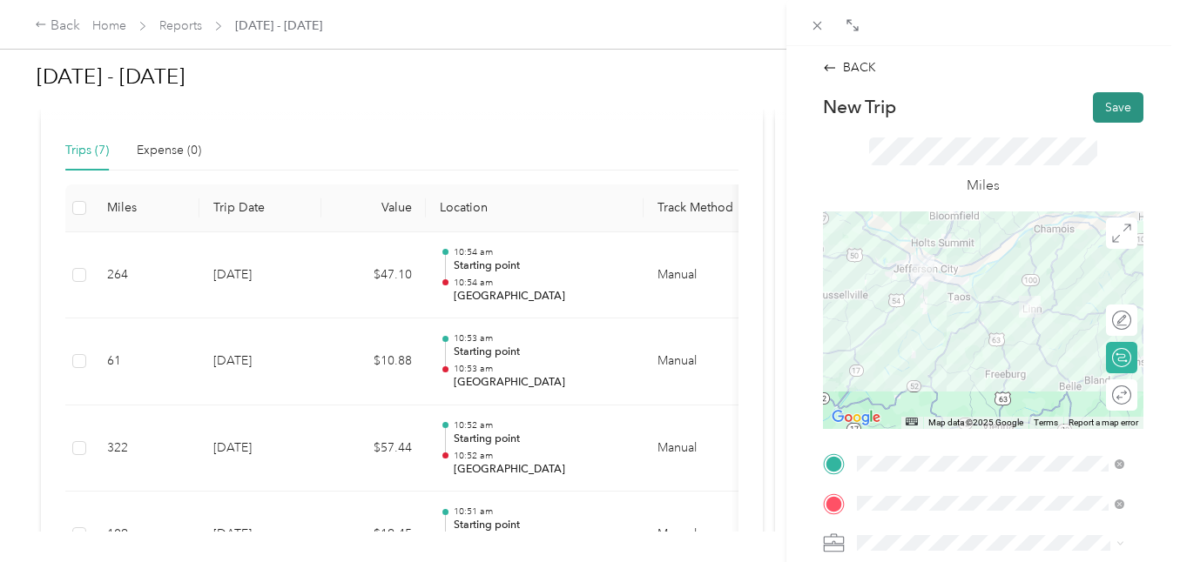
click at [1108, 110] on button "Save" at bounding box center [1118, 107] width 50 height 30
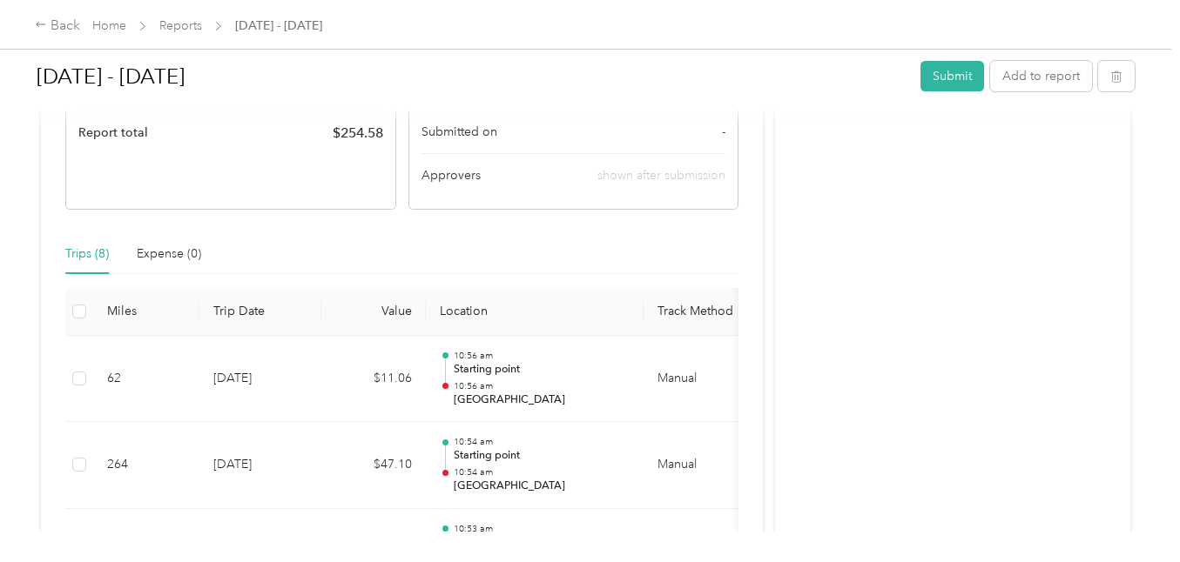
scroll to position [282, 0]
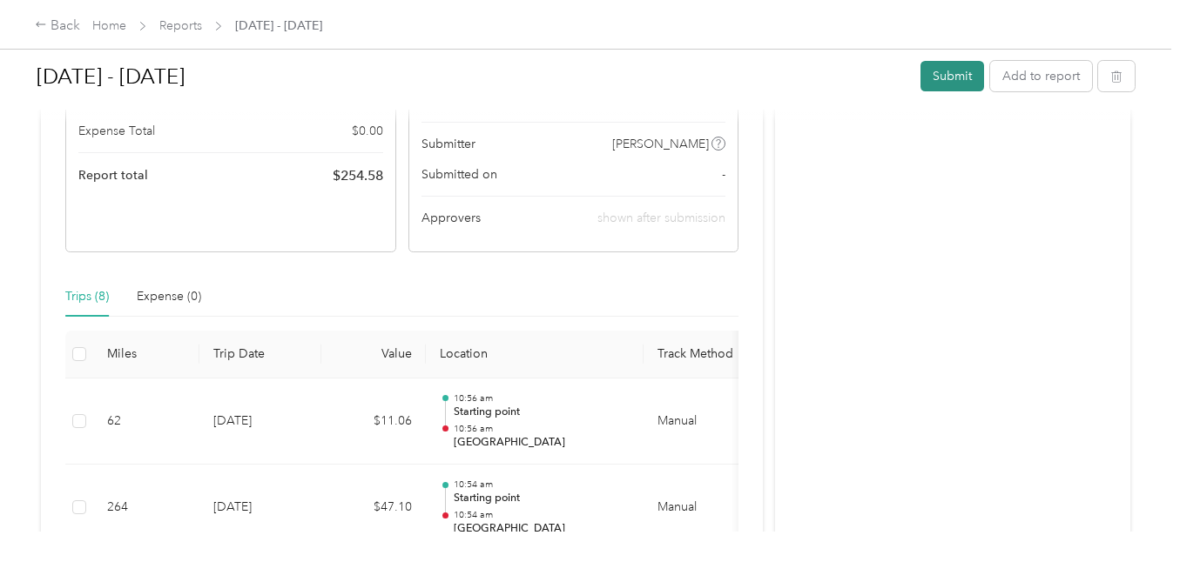
click at [926, 84] on button "Submit" at bounding box center [952, 76] width 64 height 30
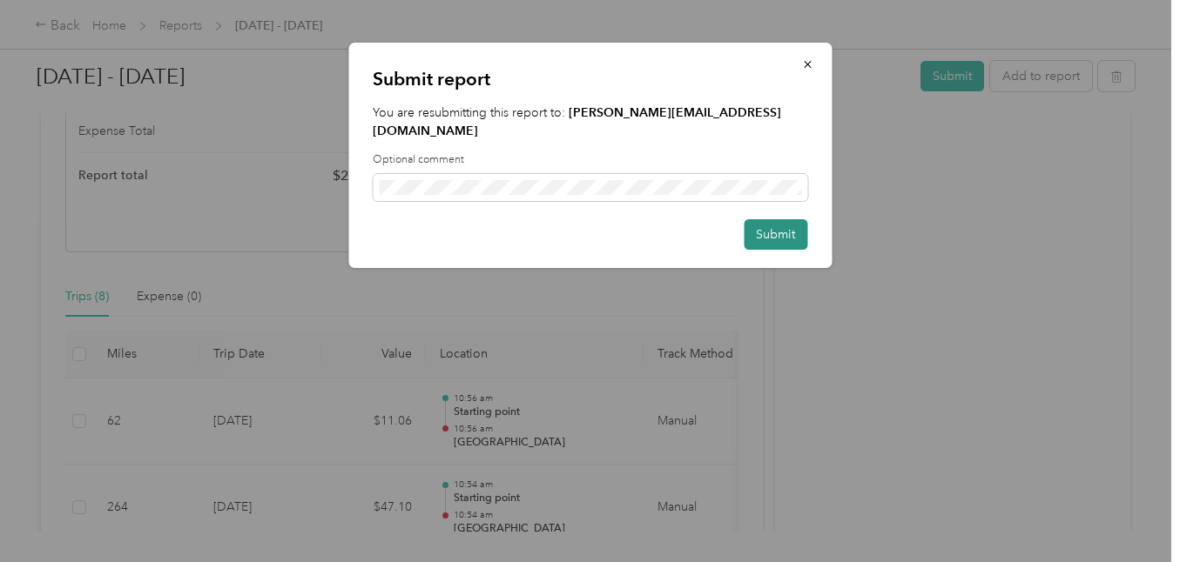
click at [764, 219] on button "Submit" at bounding box center [776, 234] width 64 height 30
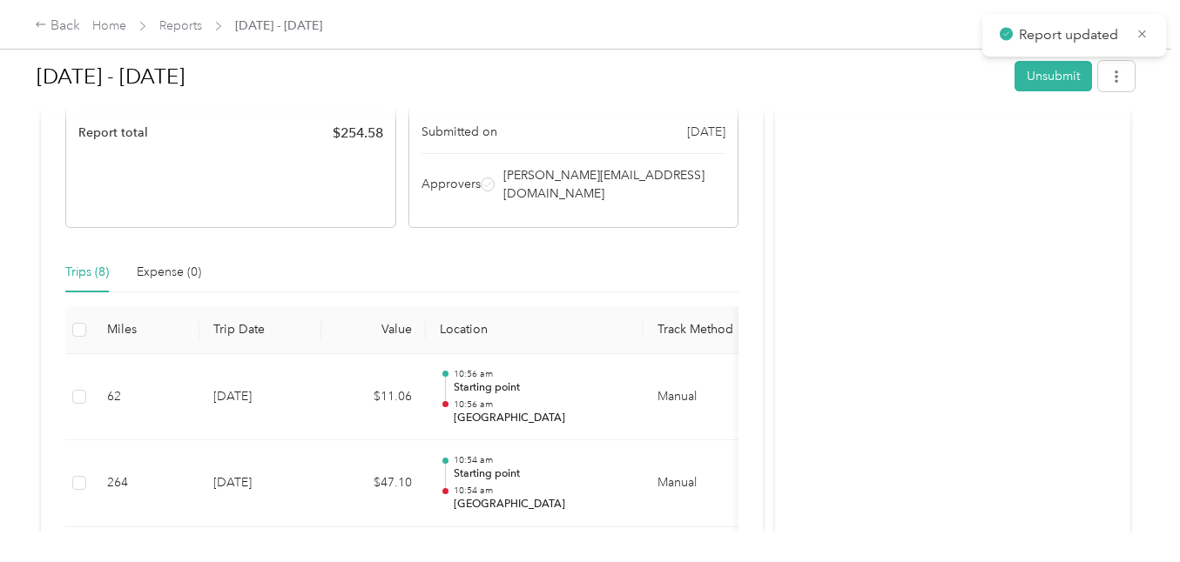
scroll to position [239, 0]
